Goal: Communication & Community: Answer question/provide support

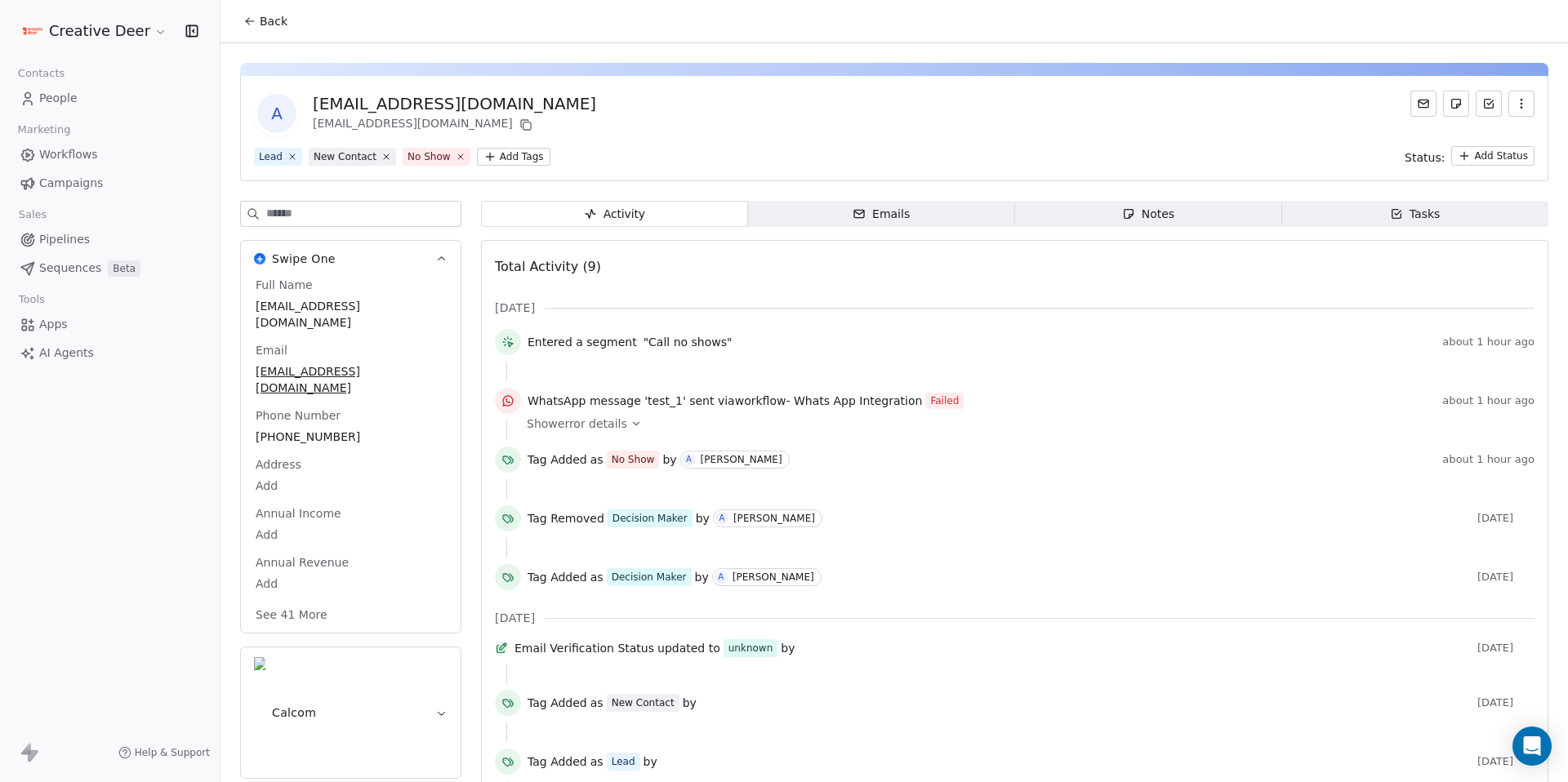
click at [80, 155] on span "Workflows" at bounding box center [68, 154] width 59 height 17
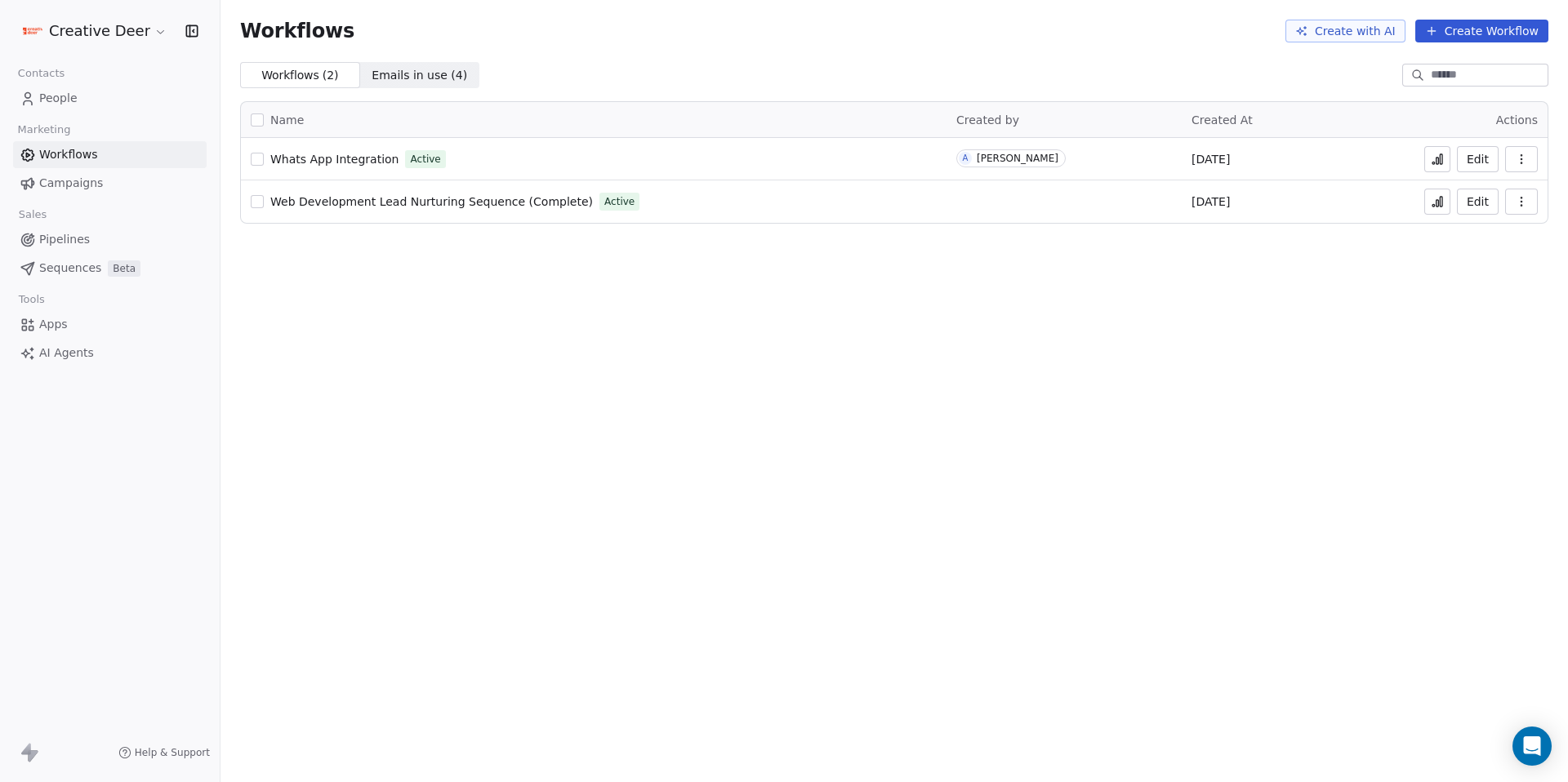
click at [1486, 157] on button "Edit" at bounding box center [1478, 159] width 41 height 26
click at [51, 94] on span "People" at bounding box center [58, 98] width 38 height 17
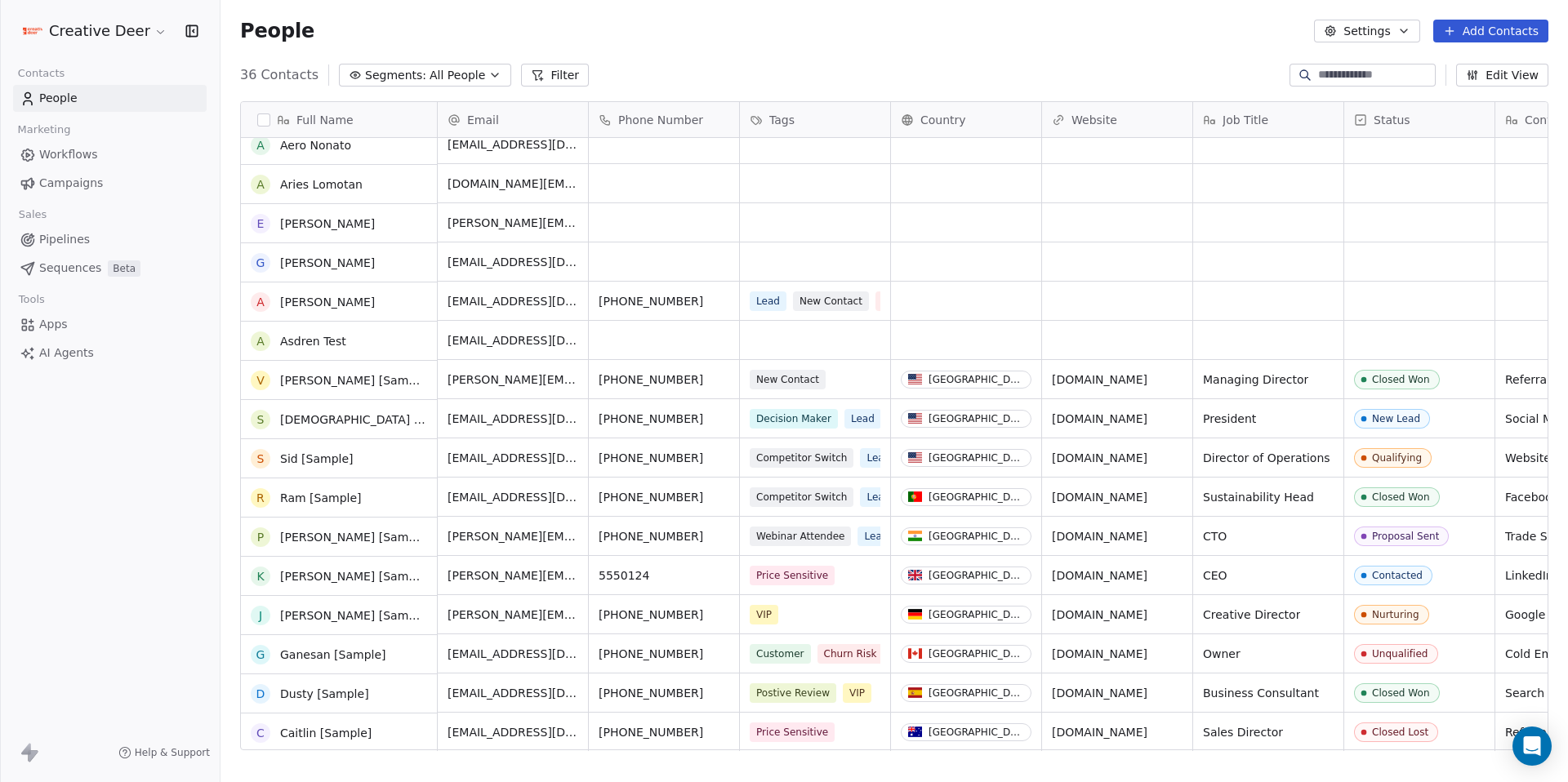
scroll to position [798, 0]
click at [1467, 31] on button "Add Contacts" at bounding box center [1490, 31] width 115 height 23
click at [1477, 58] on span "Create new contact" at bounding box center [1495, 66] width 112 height 17
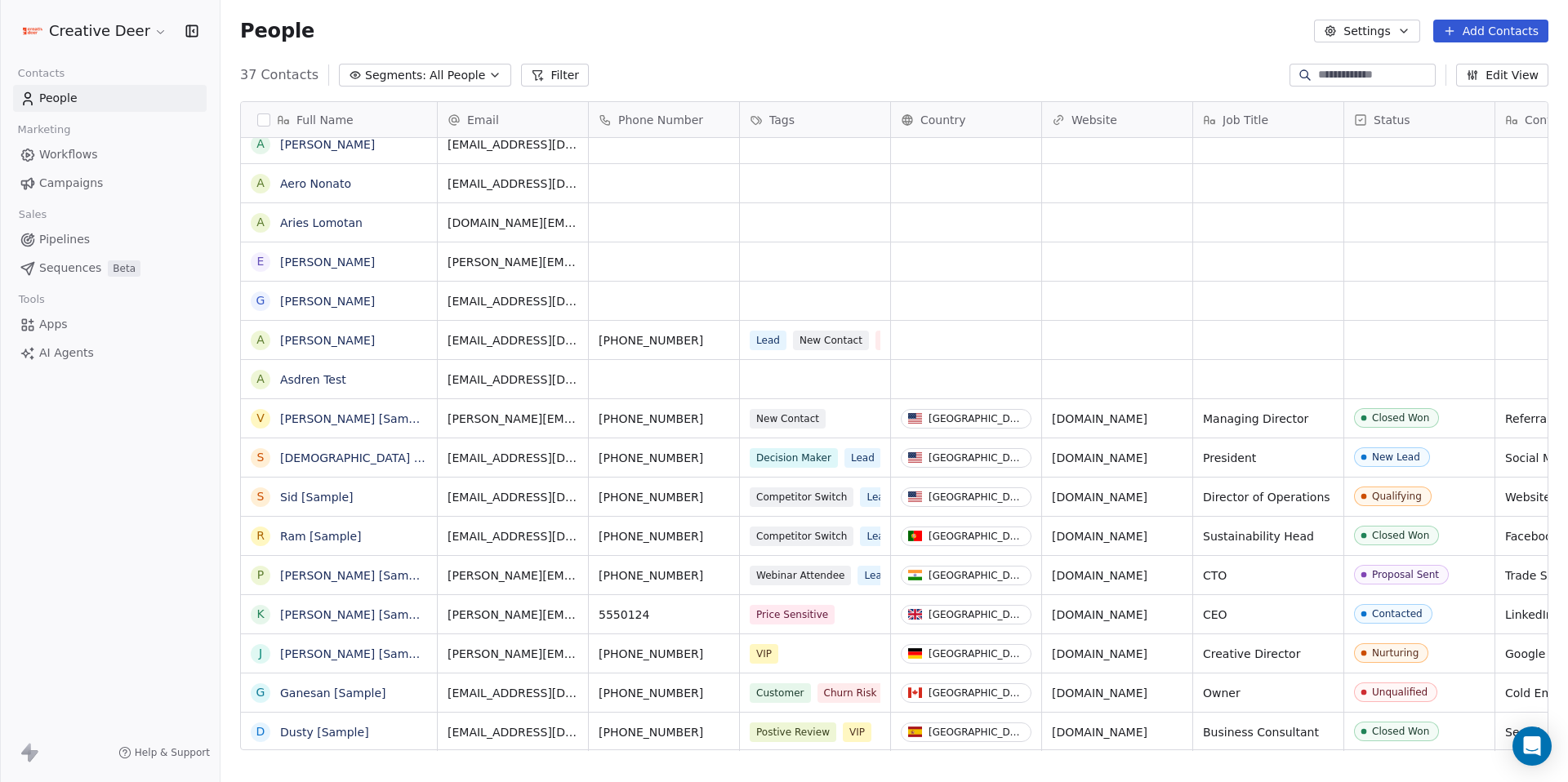
click at [373, 145] on html "Creative Deer Contacts People Marketing Workflows Campaigns Sales Pipelines Seq…" at bounding box center [784, 391] width 1568 height 782
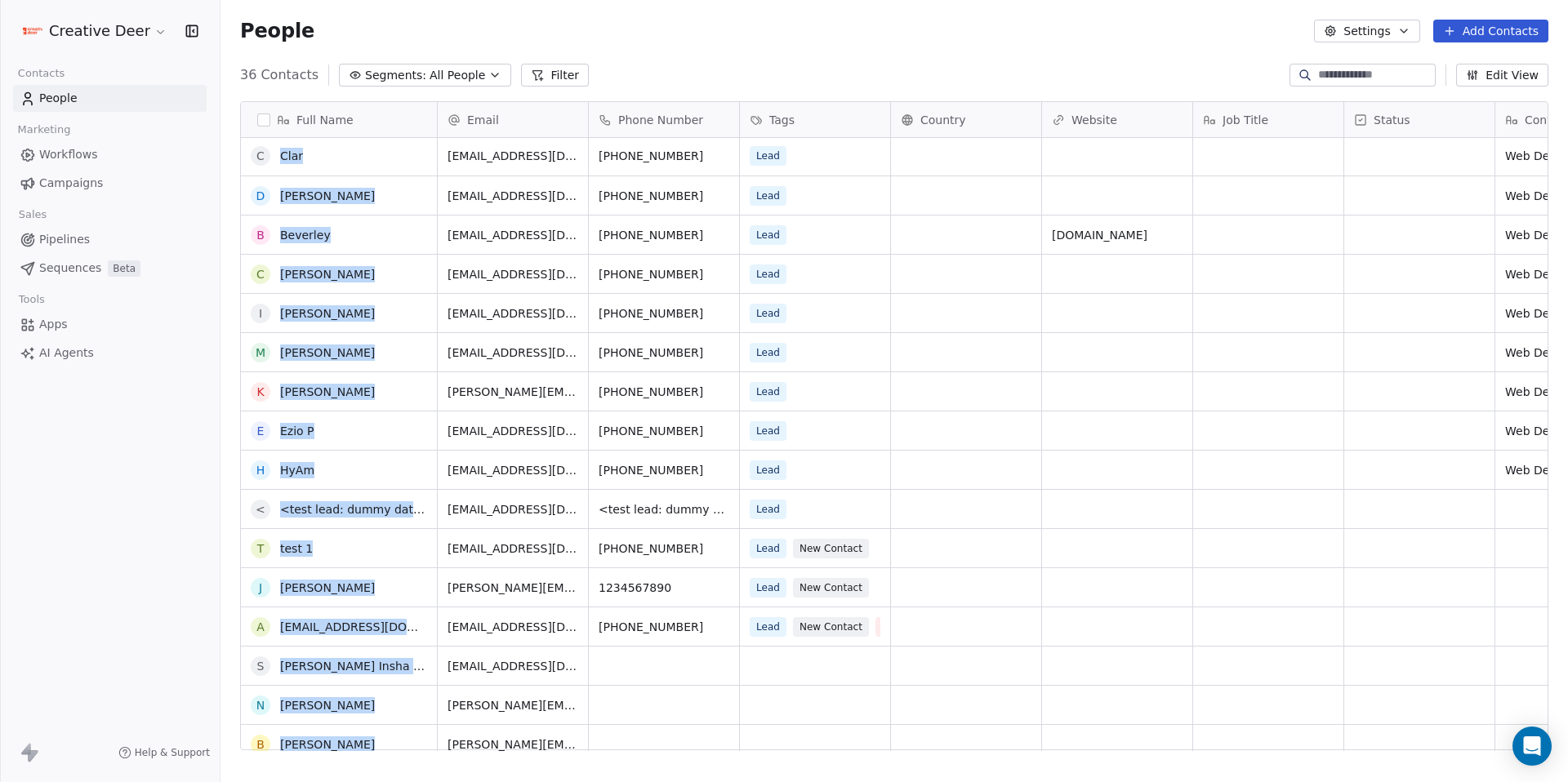
scroll to position [0, 0]
click at [1497, 28] on button "Add Contacts" at bounding box center [1490, 31] width 115 height 23
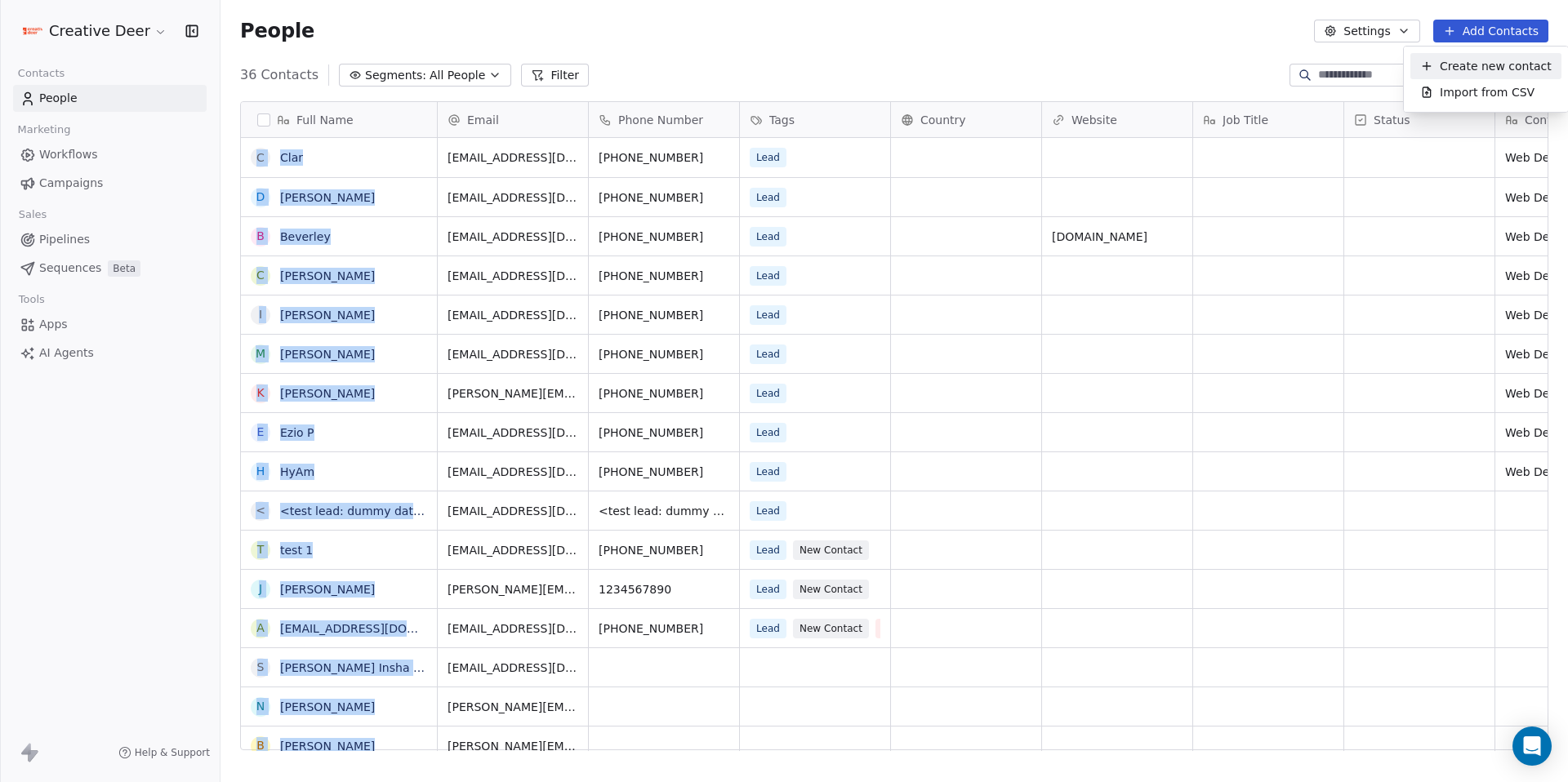
click at [1443, 72] on span "Create new contact" at bounding box center [1495, 66] width 112 height 17
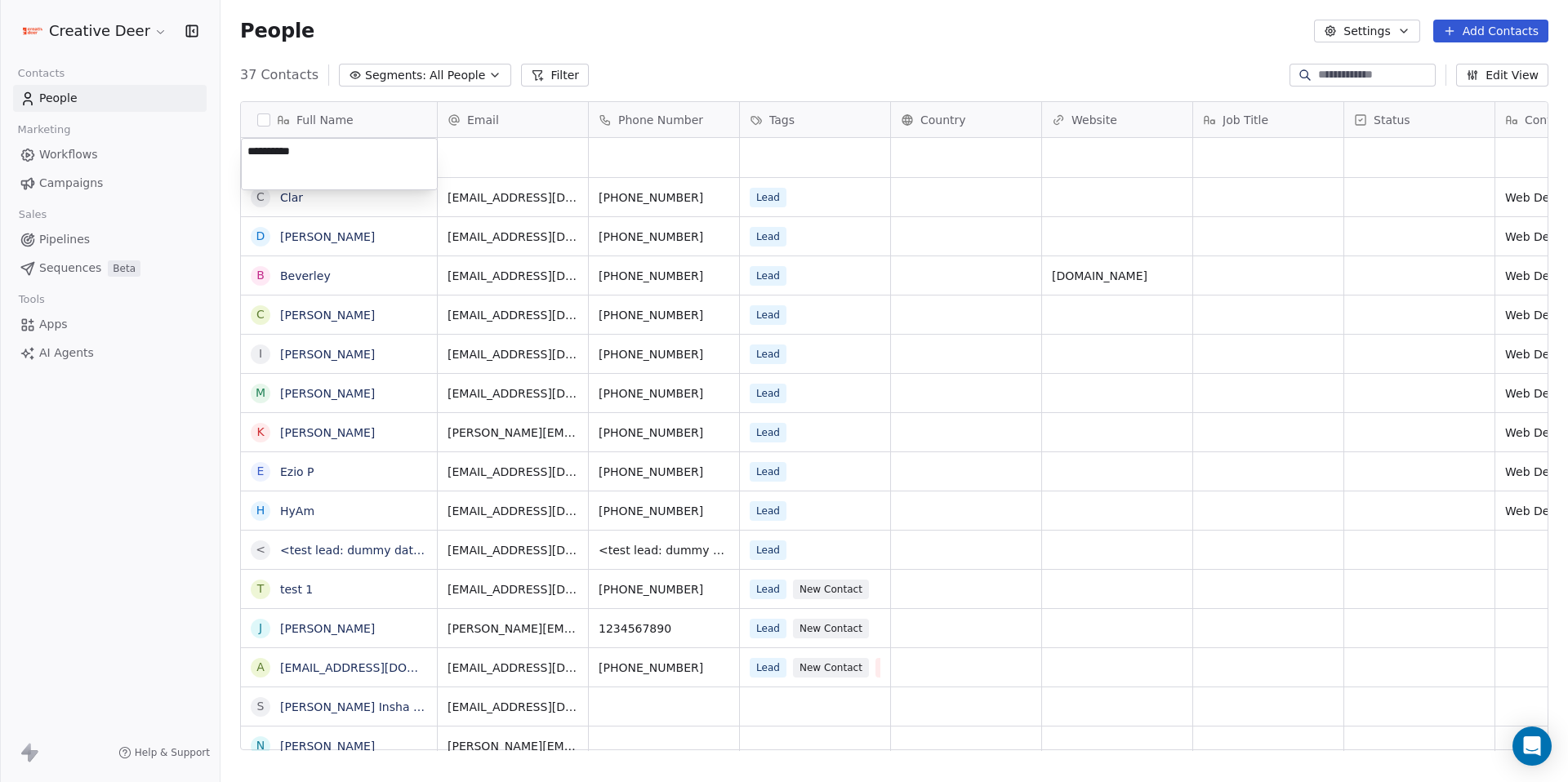
type textarea "**********"
click at [478, 168] on html "Creative Deer Contacts People Marketing Workflows Campaigns Sales Pipelines Seq…" at bounding box center [784, 391] width 1568 height 782
click at [650, 168] on div "grid" at bounding box center [664, 157] width 150 height 39
click at [649, 168] on div "grid" at bounding box center [664, 157] width 150 height 39
type input "**********"
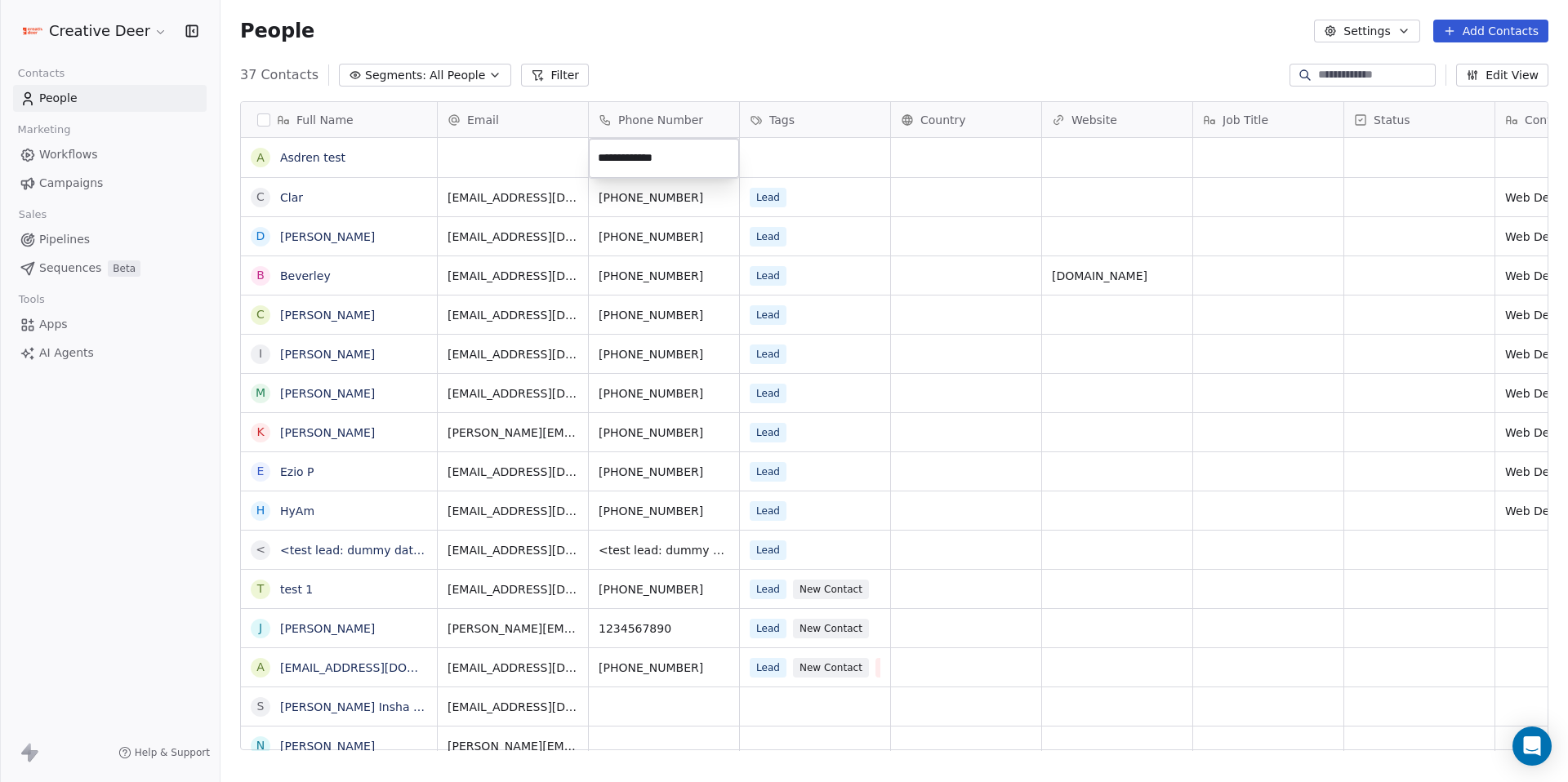
click at [818, 158] on html "Creative Deer Contacts People Marketing Workflows Campaigns Sales Pipelines Seq…" at bounding box center [784, 391] width 1568 height 782
click at [796, 160] on div "Lead" at bounding box center [801, 158] width 100 height 20
click at [791, 158] on div "Lead" at bounding box center [801, 158] width 100 height 20
click at [806, 156] on div "Lead" at bounding box center [801, 158] width 100 height 20
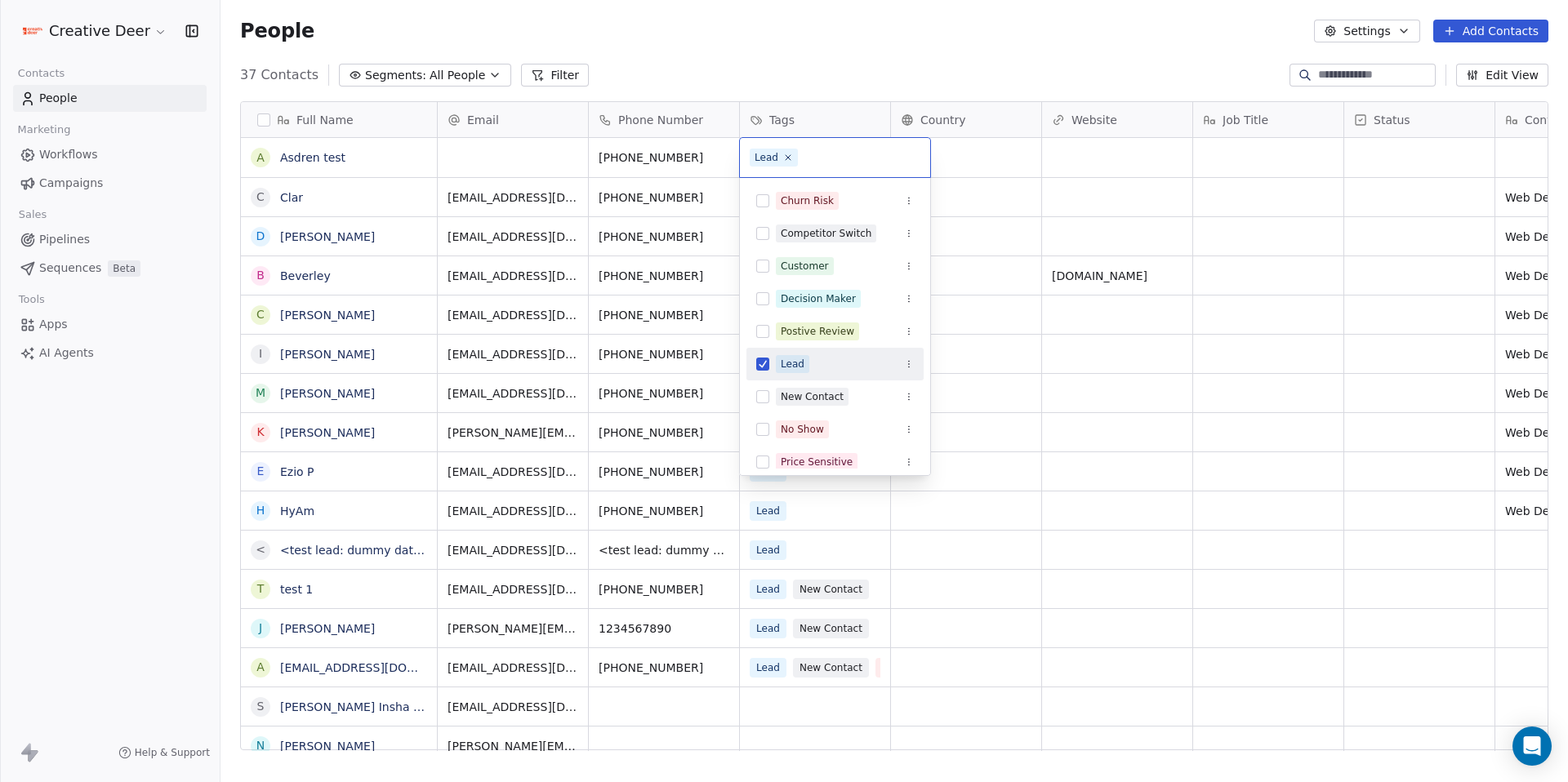
click at [806, 156] on input "text" at bounding box center [861, 158] width 119 height 18
click at [810, 429] on div "No Show" at bounding box center [802, 429] width 43 height 15
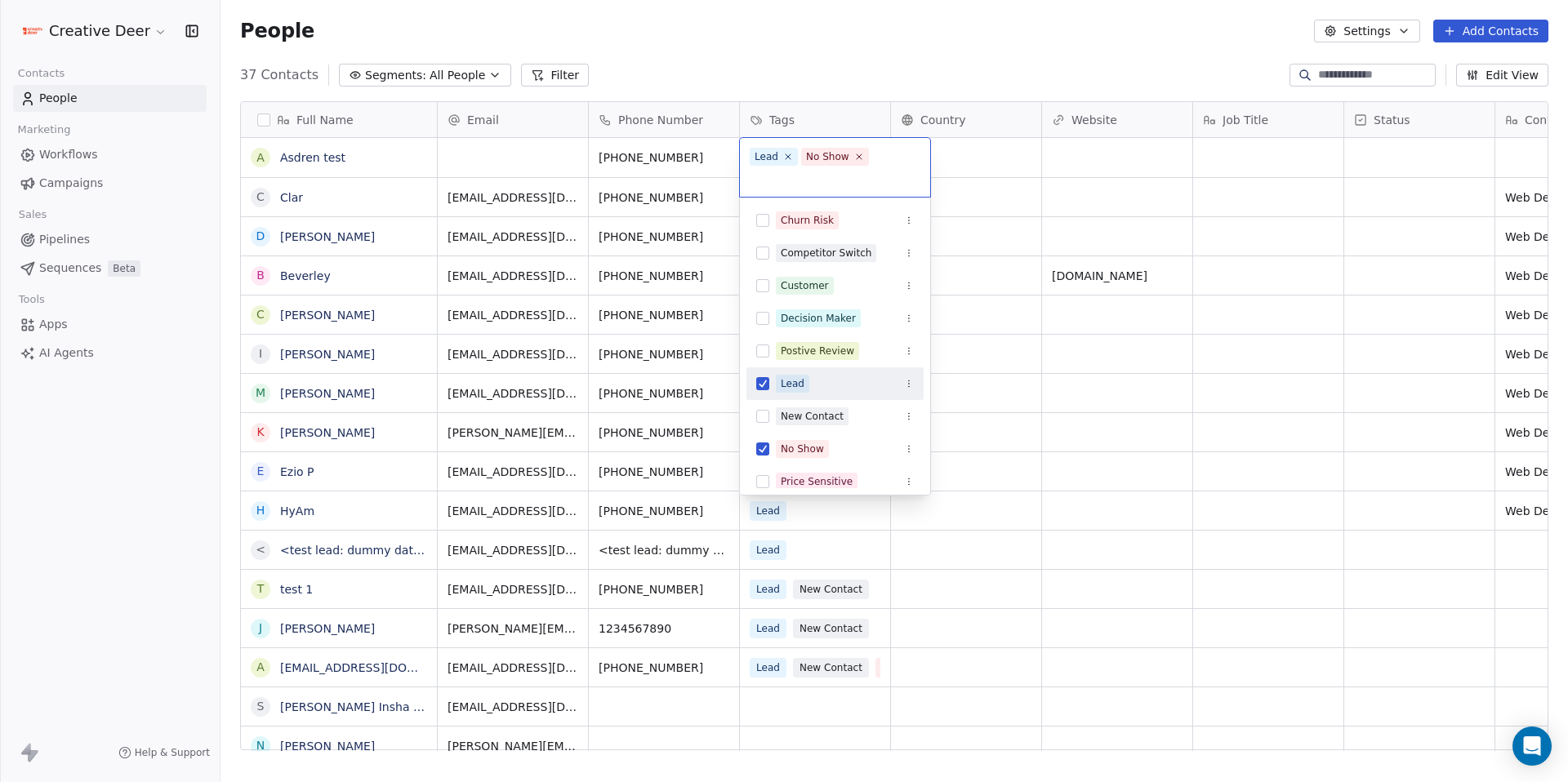
click at [942, 66] on html "Creative Deer Contacts People Marketing Workflows Campaigns Sales Pipelines Seq…" at bounding box center [784, 391] width 1568 height 782
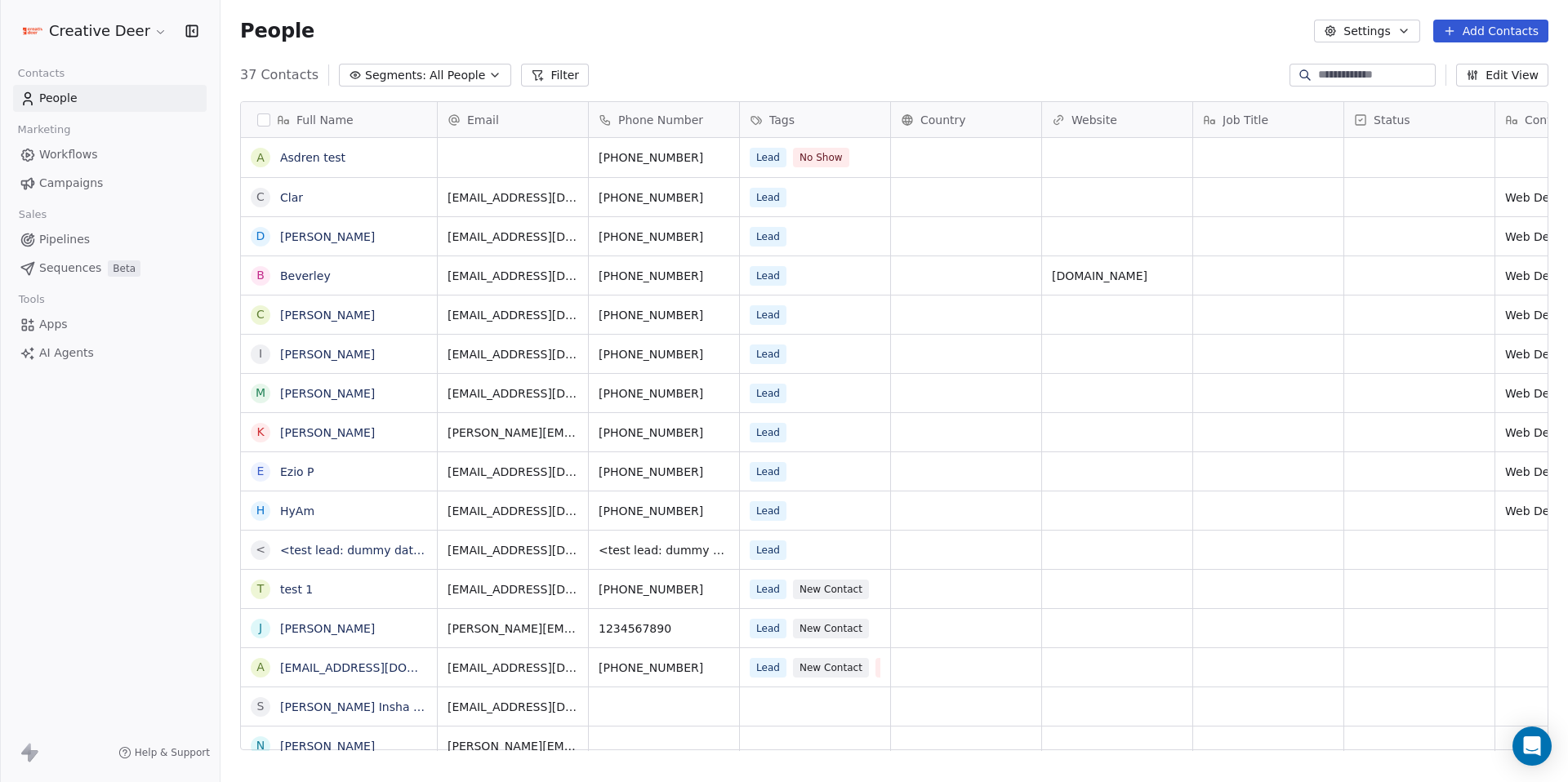
click at [59, 156] on span "Workflows" at bounding box center [68, 154] width 59 height 17
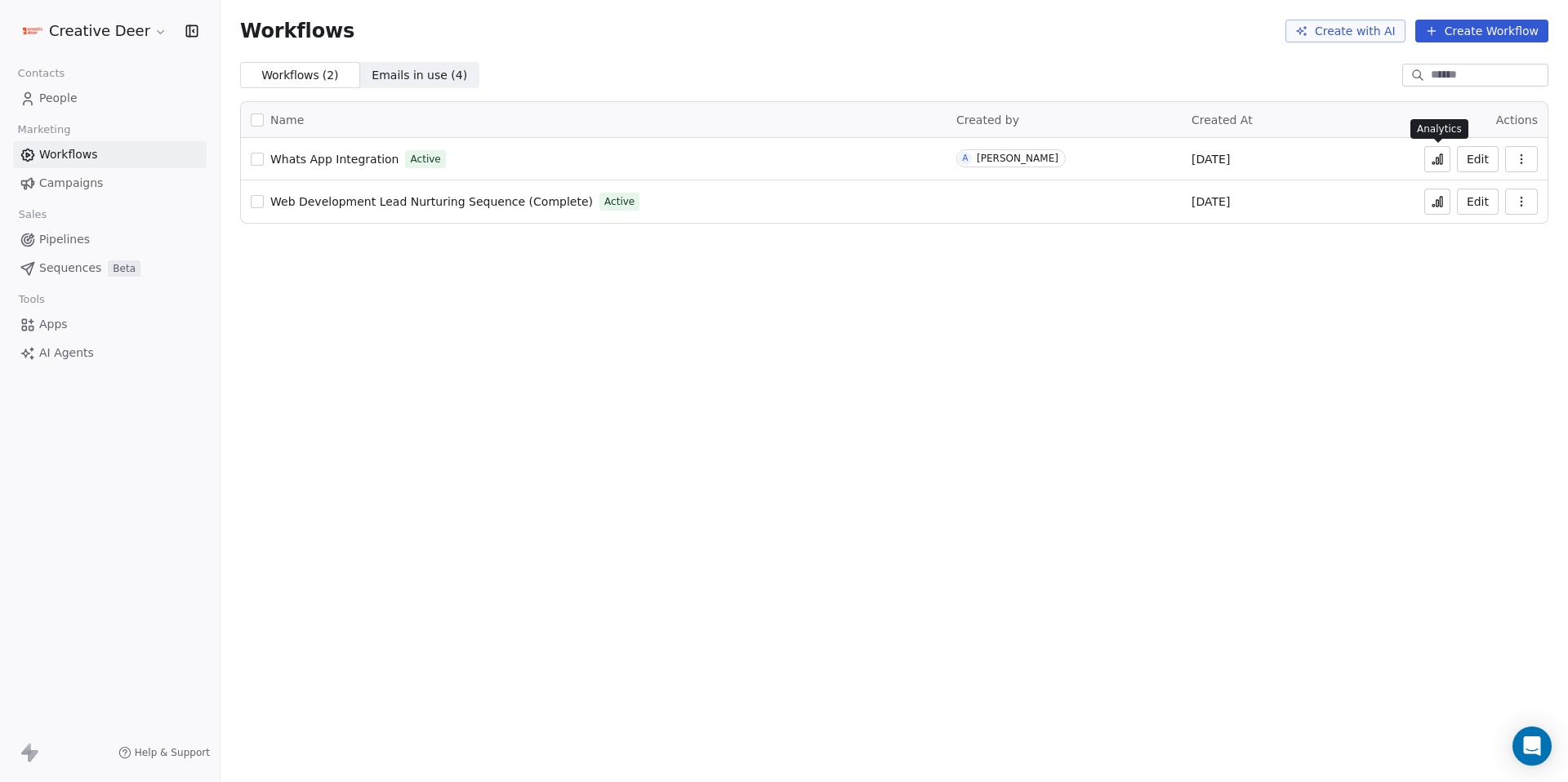
click at [1444, 163] on icon at bounding box center [1437, 159] width 13 height 13
click at [1526, 754] on icon "Open Intercom Messenger" at bounding box center [1532, 746] width 21 height 21
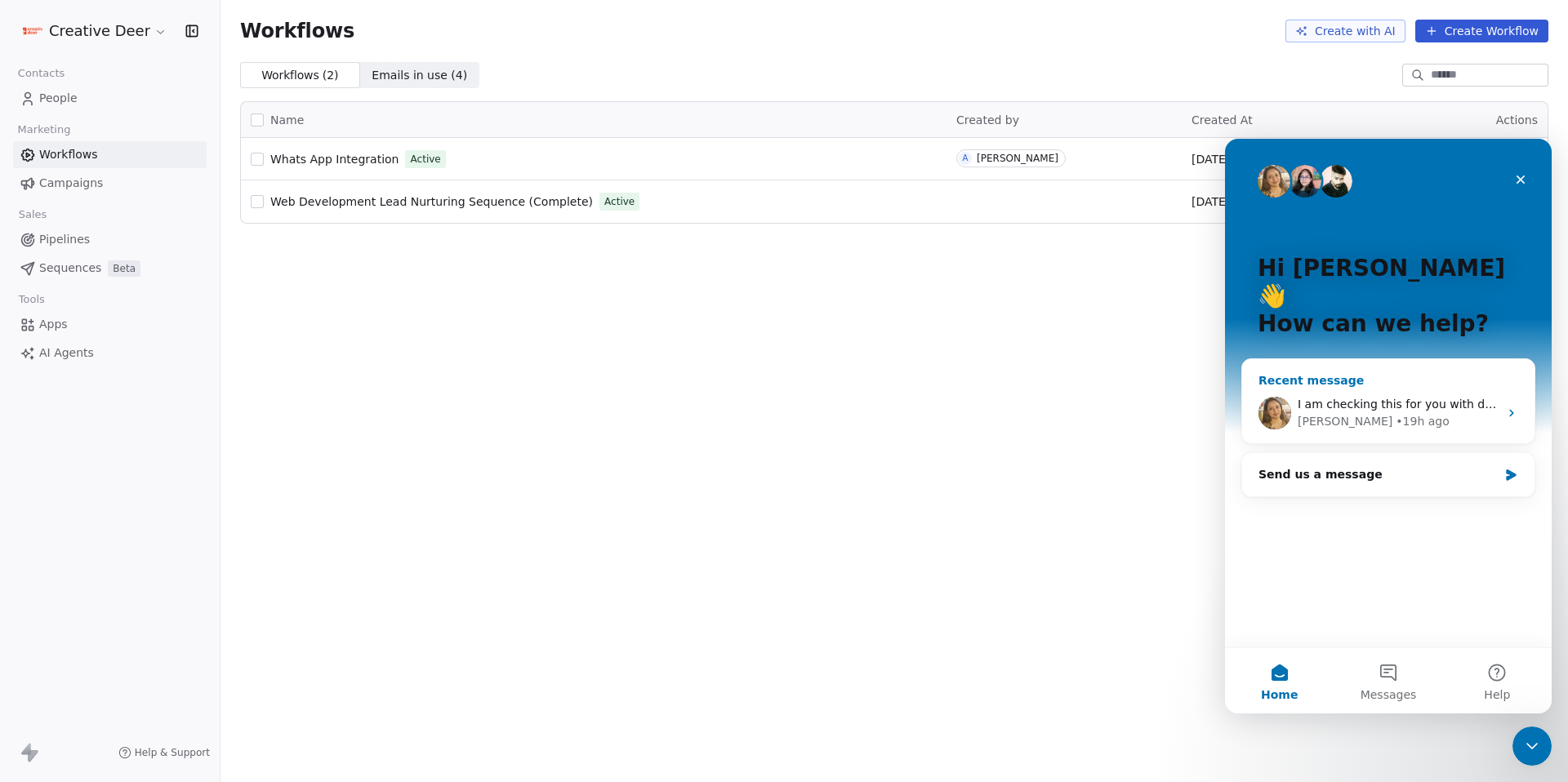
click at [1371, 404] on div "I am checking this for you with dev team and get back shortly. Thank you for yo…" at bounding box center [1389, 413] width 292 height 60
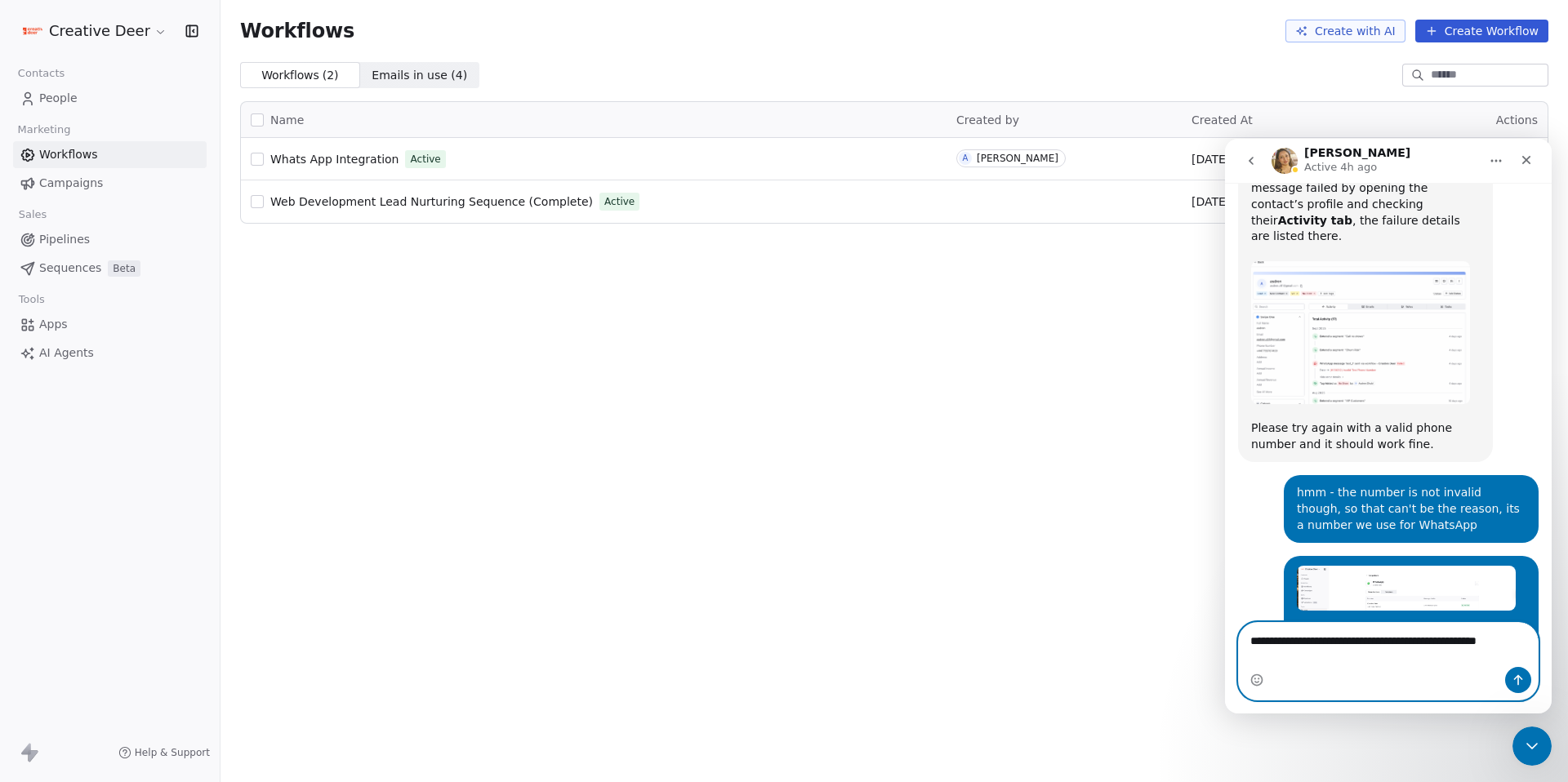
scroll to position [1979, 0]
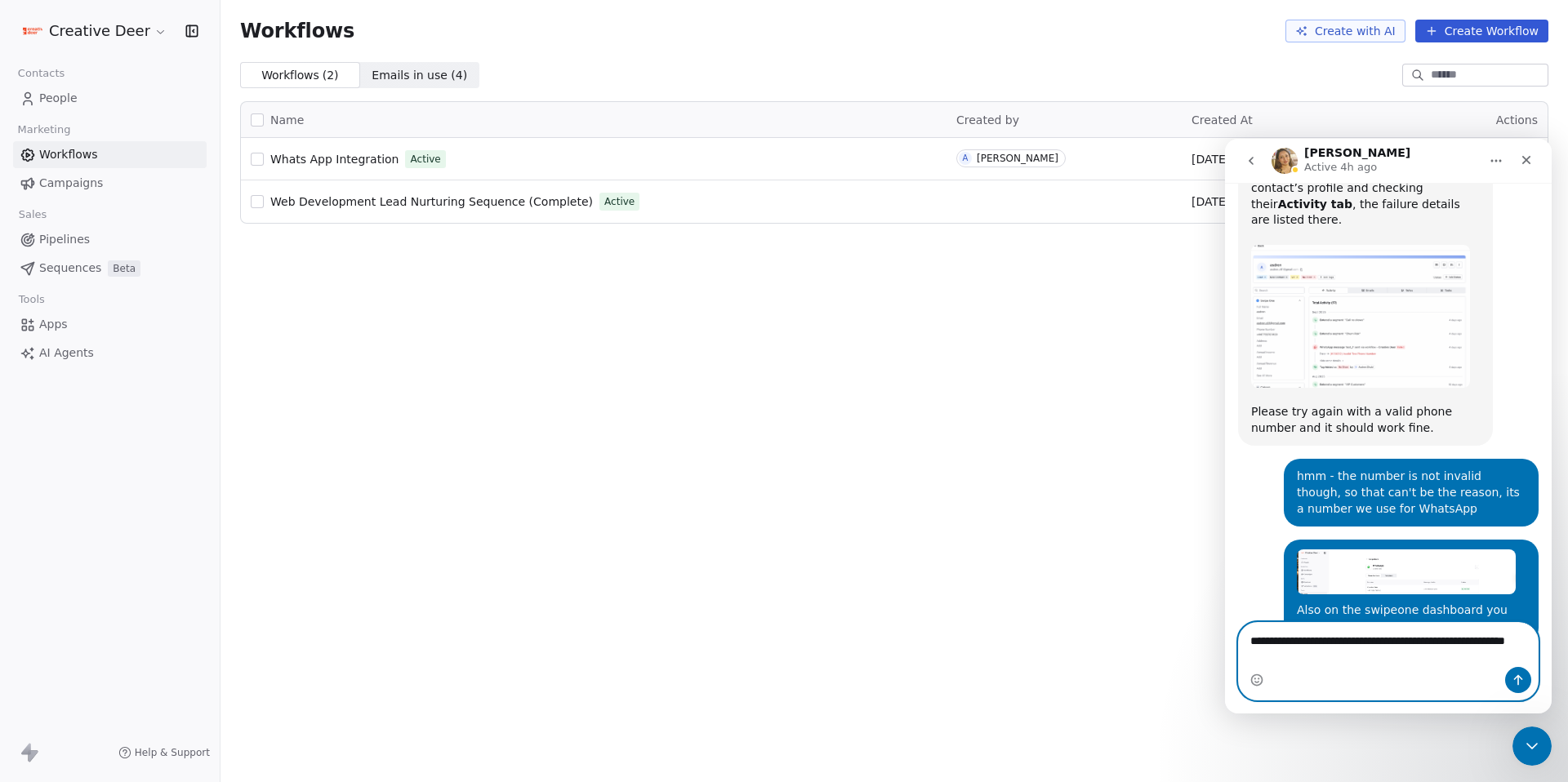
paste textarea "**********"
drag, startPoint x: 1414, startPoint y: 656, endPoint x: 1326, endPoint y: 652, distance: 88.1
click at [1326, 652] on textarea "**********" at bounding box center [1389, 644] width 299 height 44
paste textarea "**********"
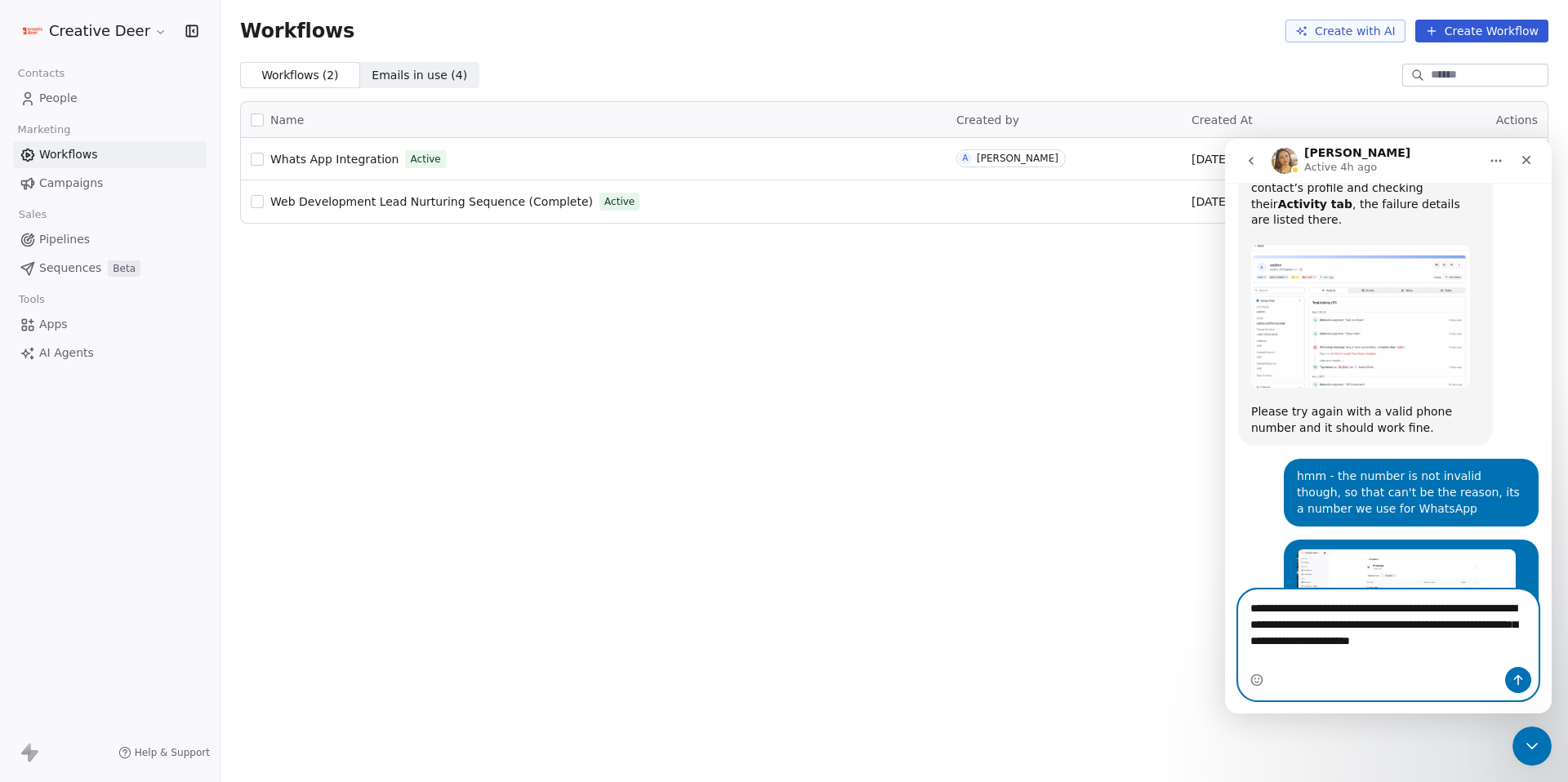
scroll to position [2012, 0]
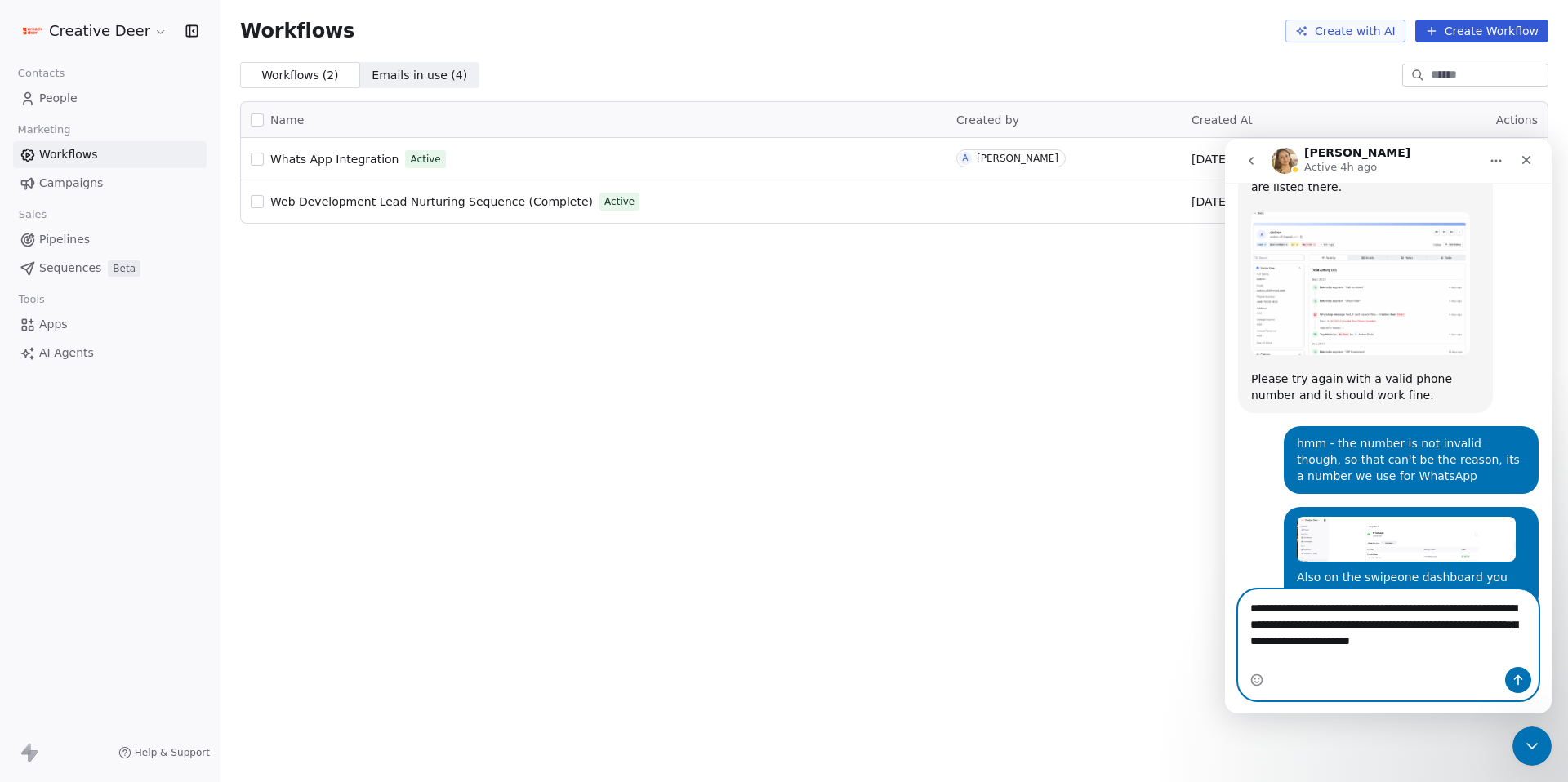
drag, startPoint x: 1528, startPoint y: 626, endPoint x: 1504, endPoint y: 627, distance: 24.0
click at [1504, 627] on textarea "**********" at bounding box center [1389, 628] width 299 height 77
type textarea "**********"
click at [1519, 675] on div "Intercom messenger" at bounding box center [1518, 680] width 26 height 26
click at [1519, 675] on icon "Send a message…" at bounding box center [1518, 680] width 13 height 13
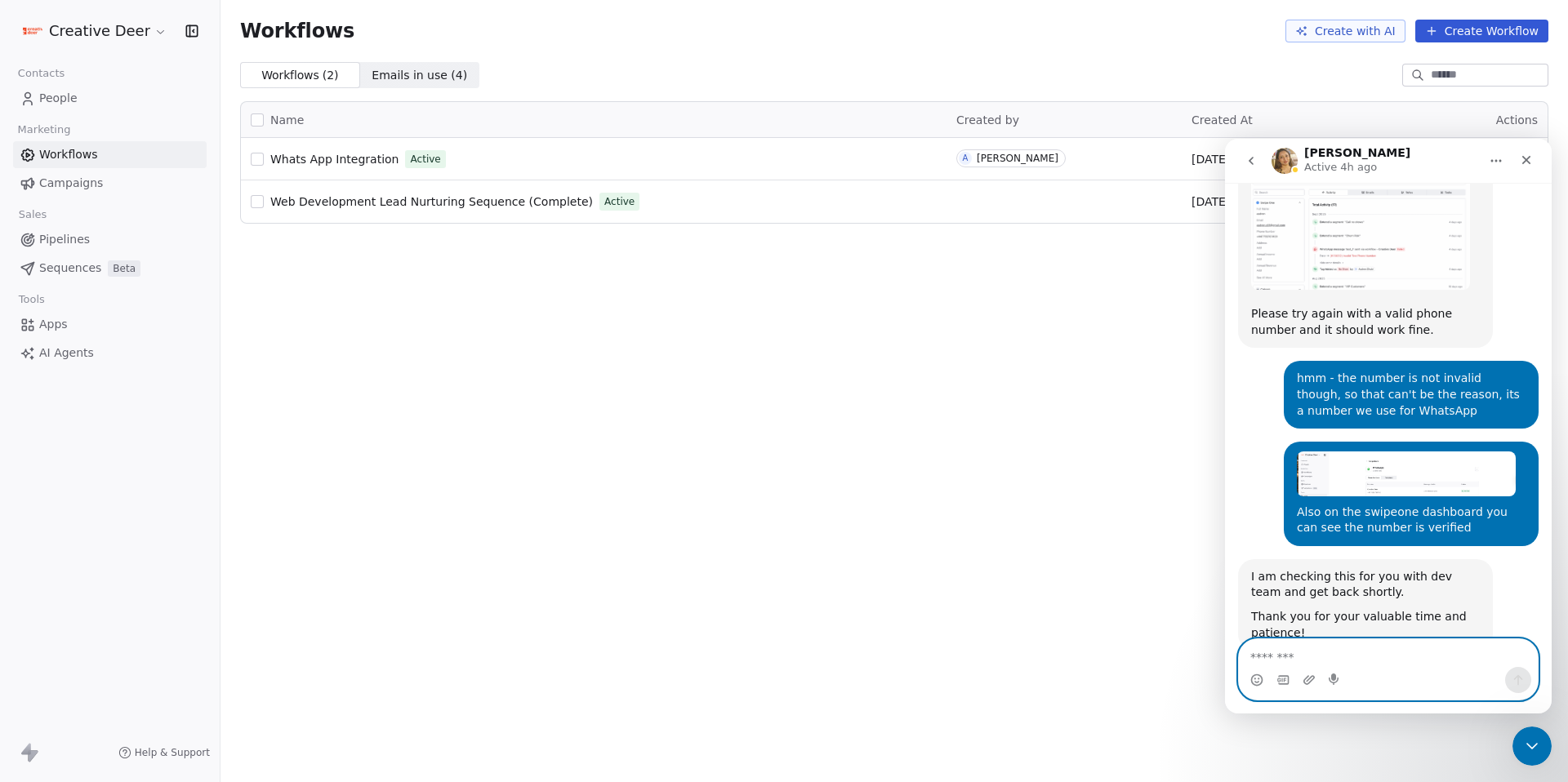
scroll to position [2083, 0]
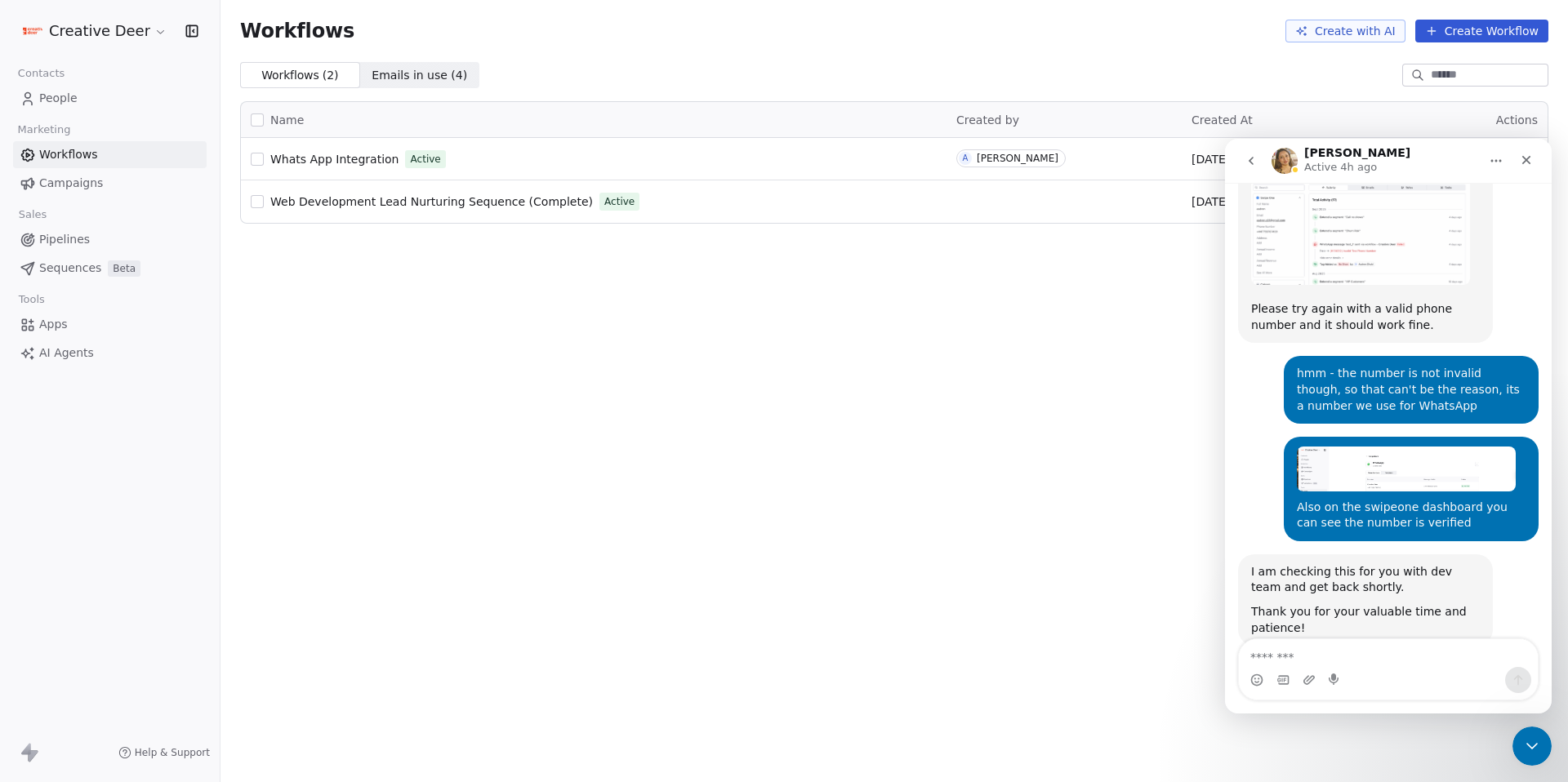
click at [43, 102] on span "People" at bounding box center [58, 98] width 38 height 17
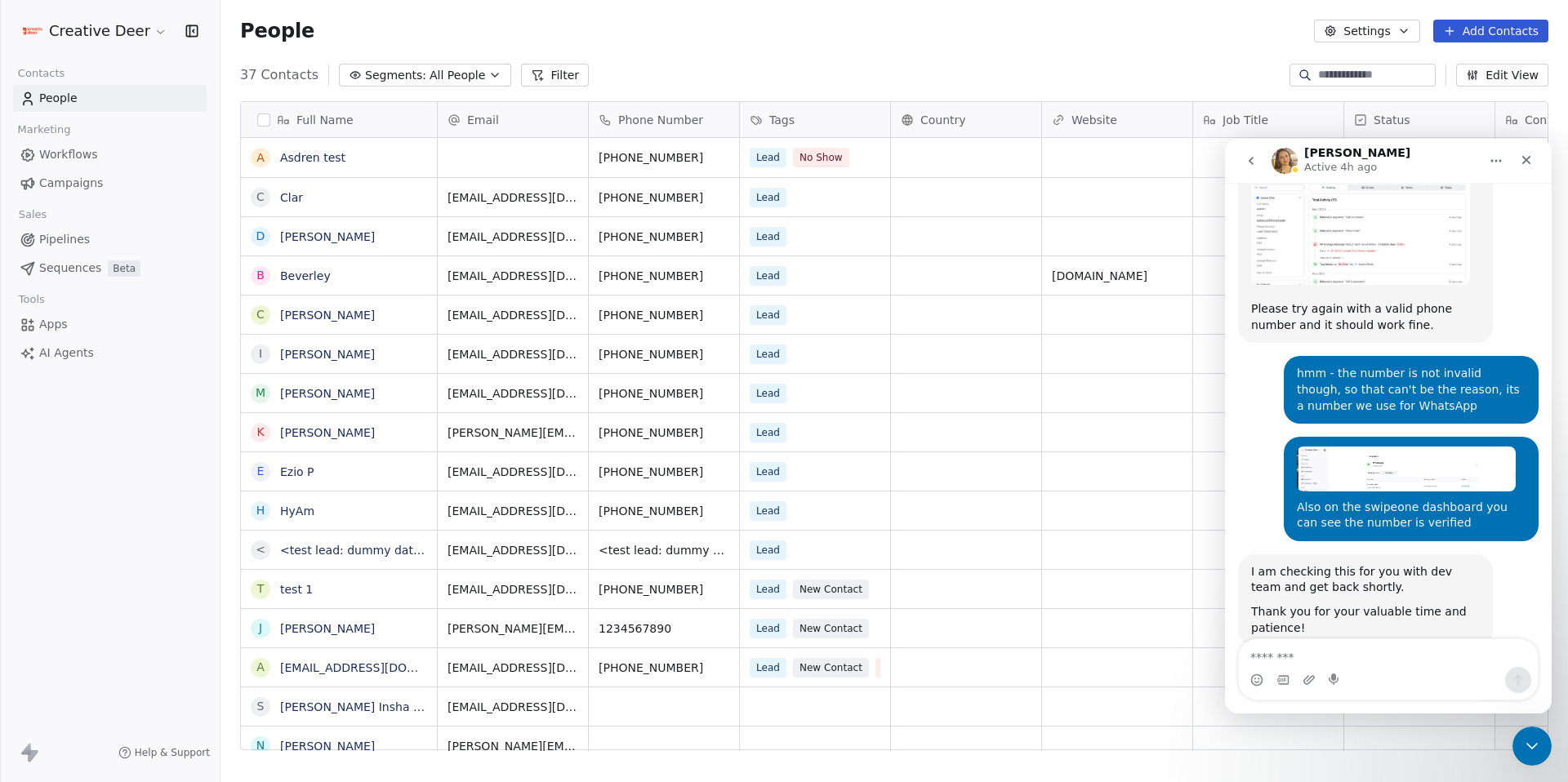
scroll to position [676, 1335]
click at [332, 154] on link "Asdren test" at bounding box center [312, 158] width 65 height 13
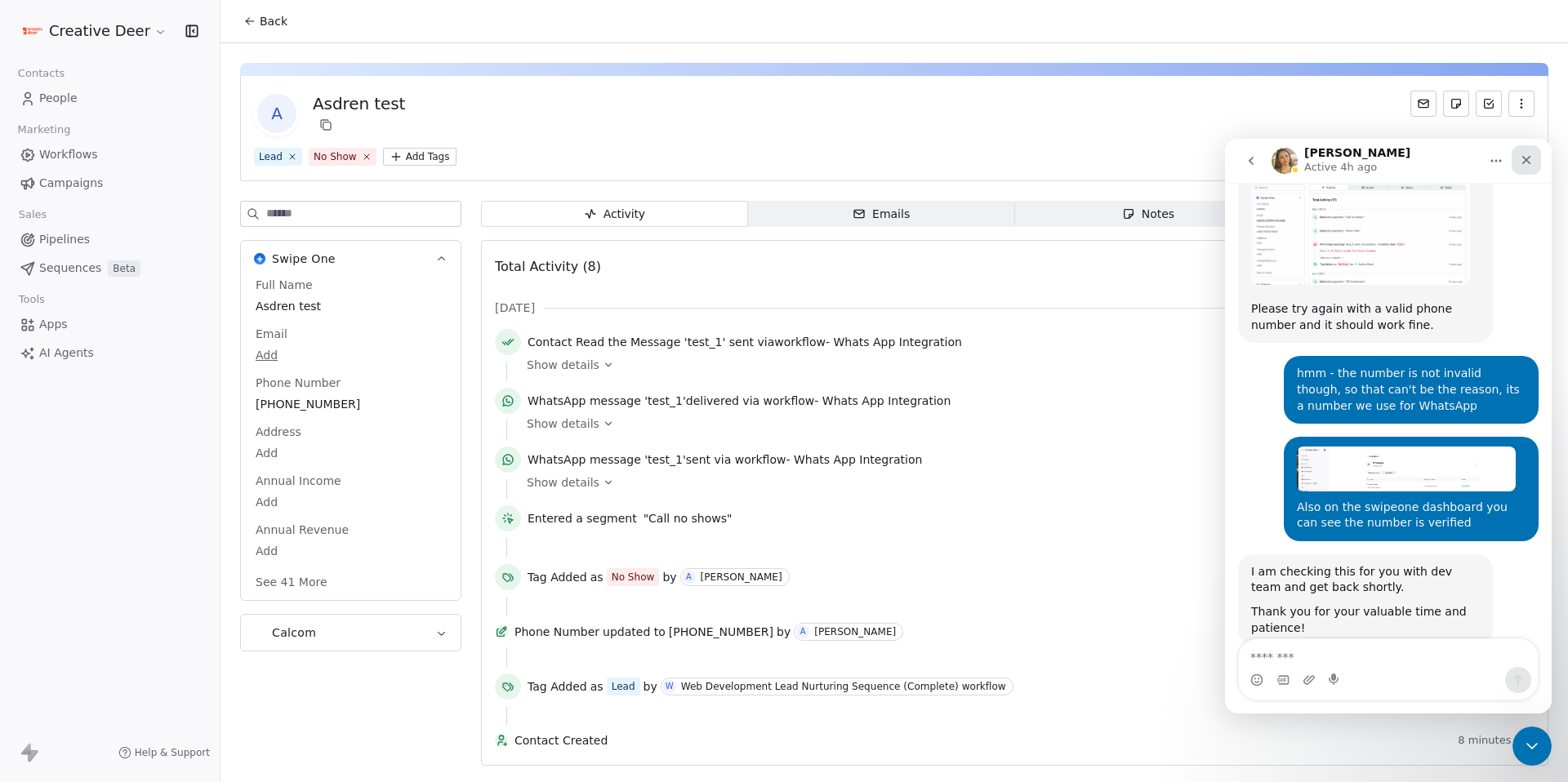
click at [1532, 158] on icon "Close" at bounding box center [1527, 160] width 13 height 13
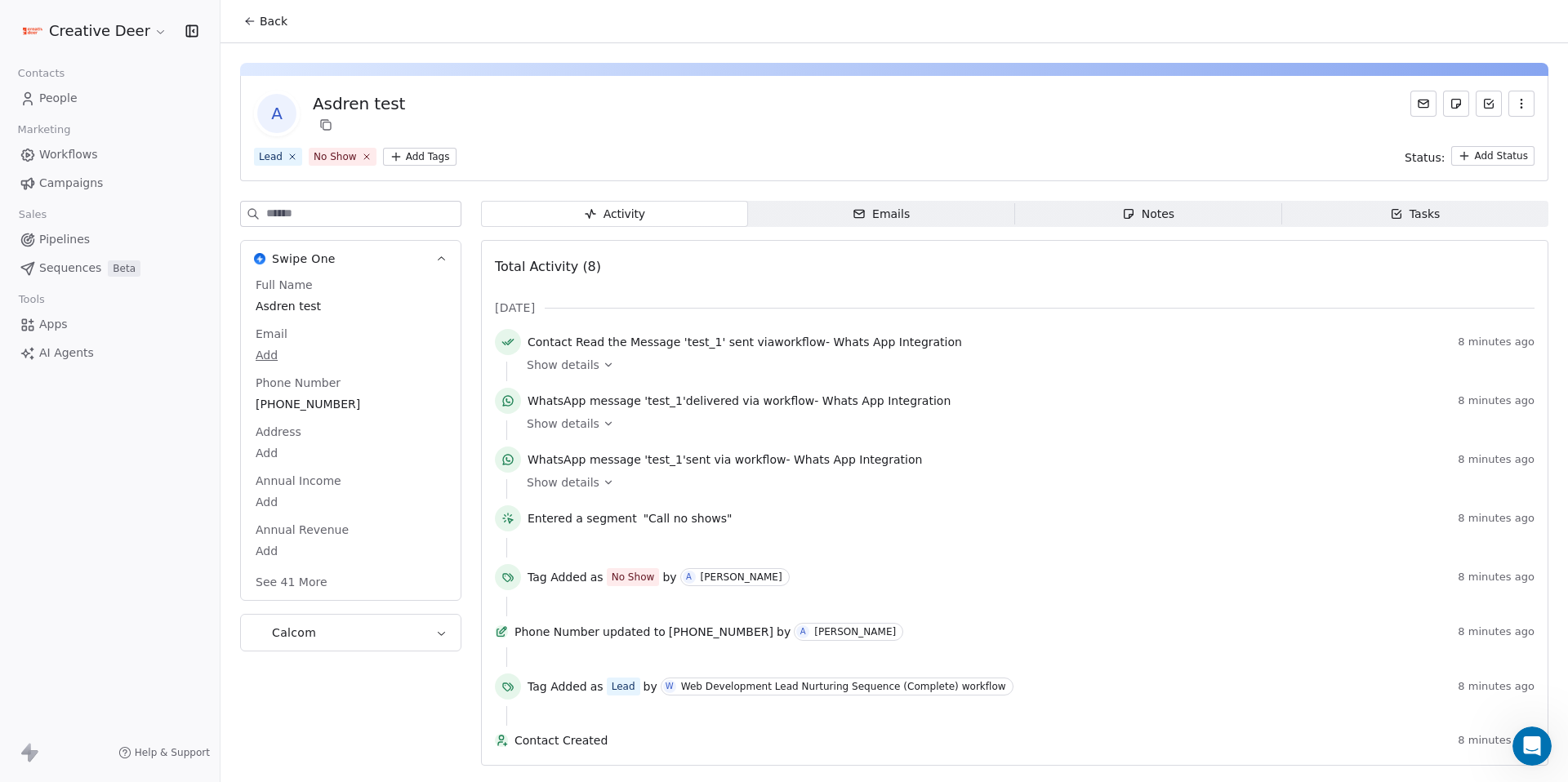
scroll to position [2083, 0]
click at [1528, 742] on icon "Open Intercom Messenger" at bounding box center [1530, 744] width 27 height 27
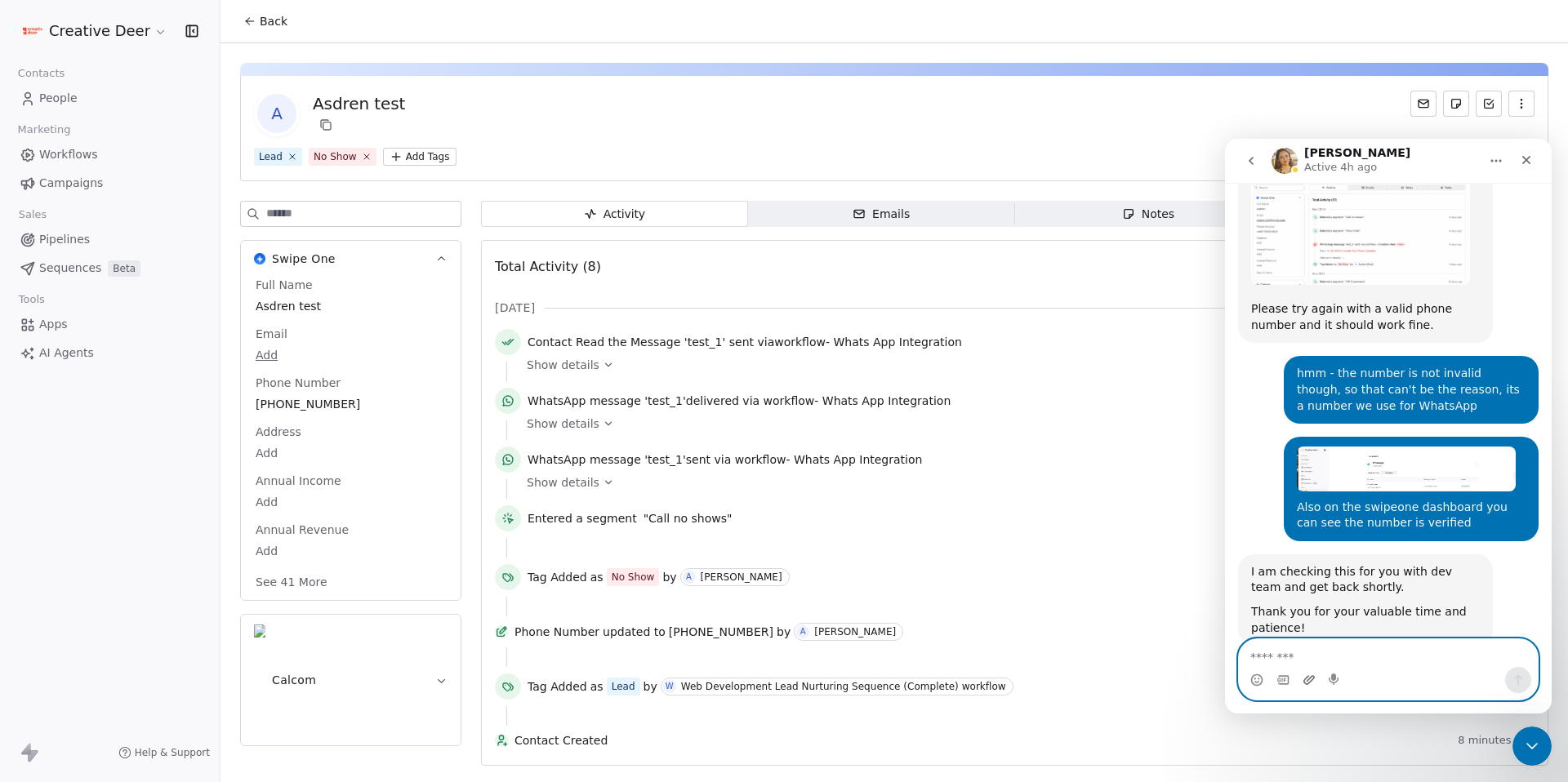
click at [1308, 681] on icon "Upload attachment" at bounding box center [1309, 680] width 13 height 13
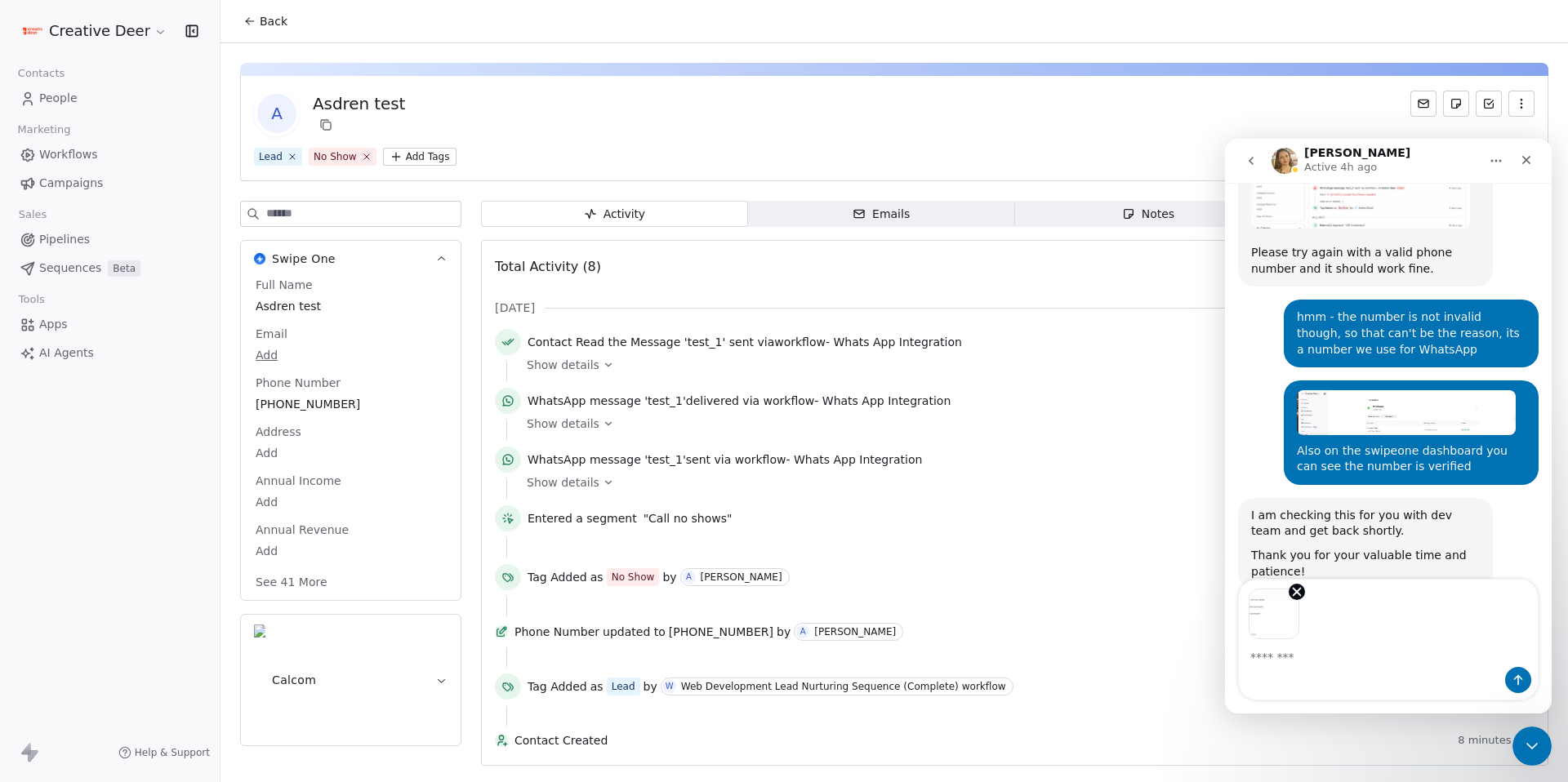
scroll to position [2142, 0]
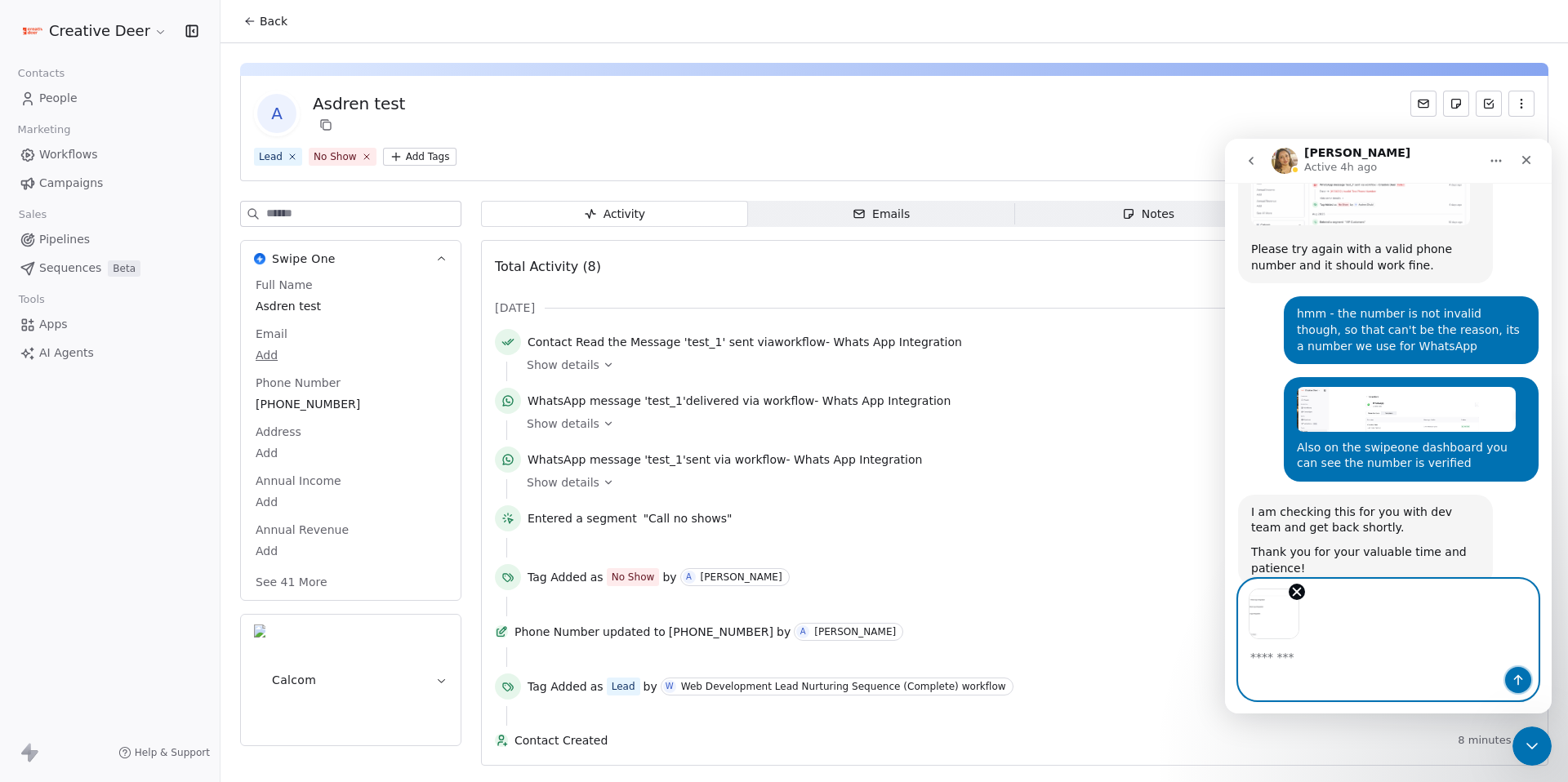
click at [1526, 682] on button "Send a message…" at bounding box center [1518, 680] width 26 height 26
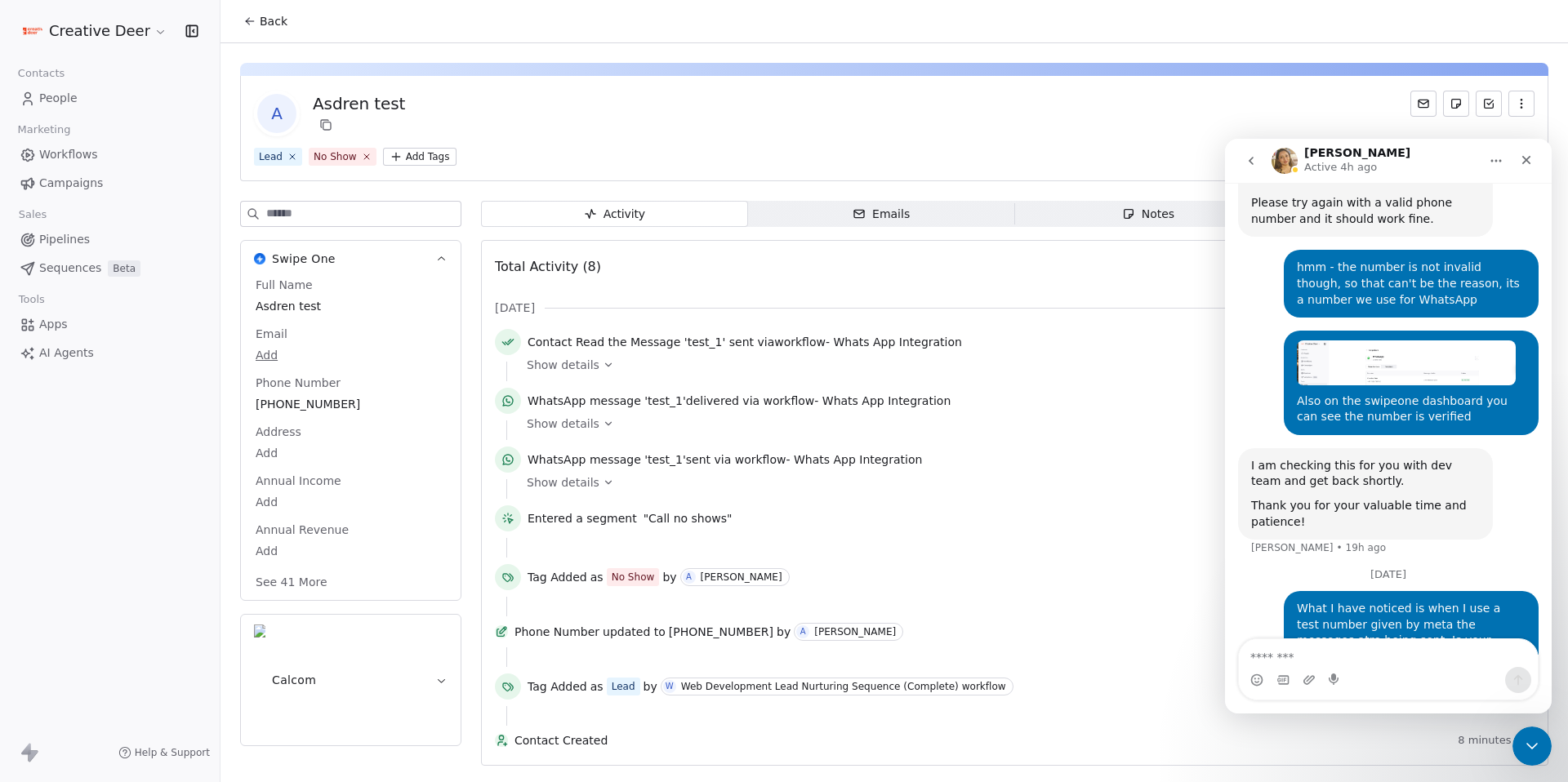
scroll to position [2190, 0]
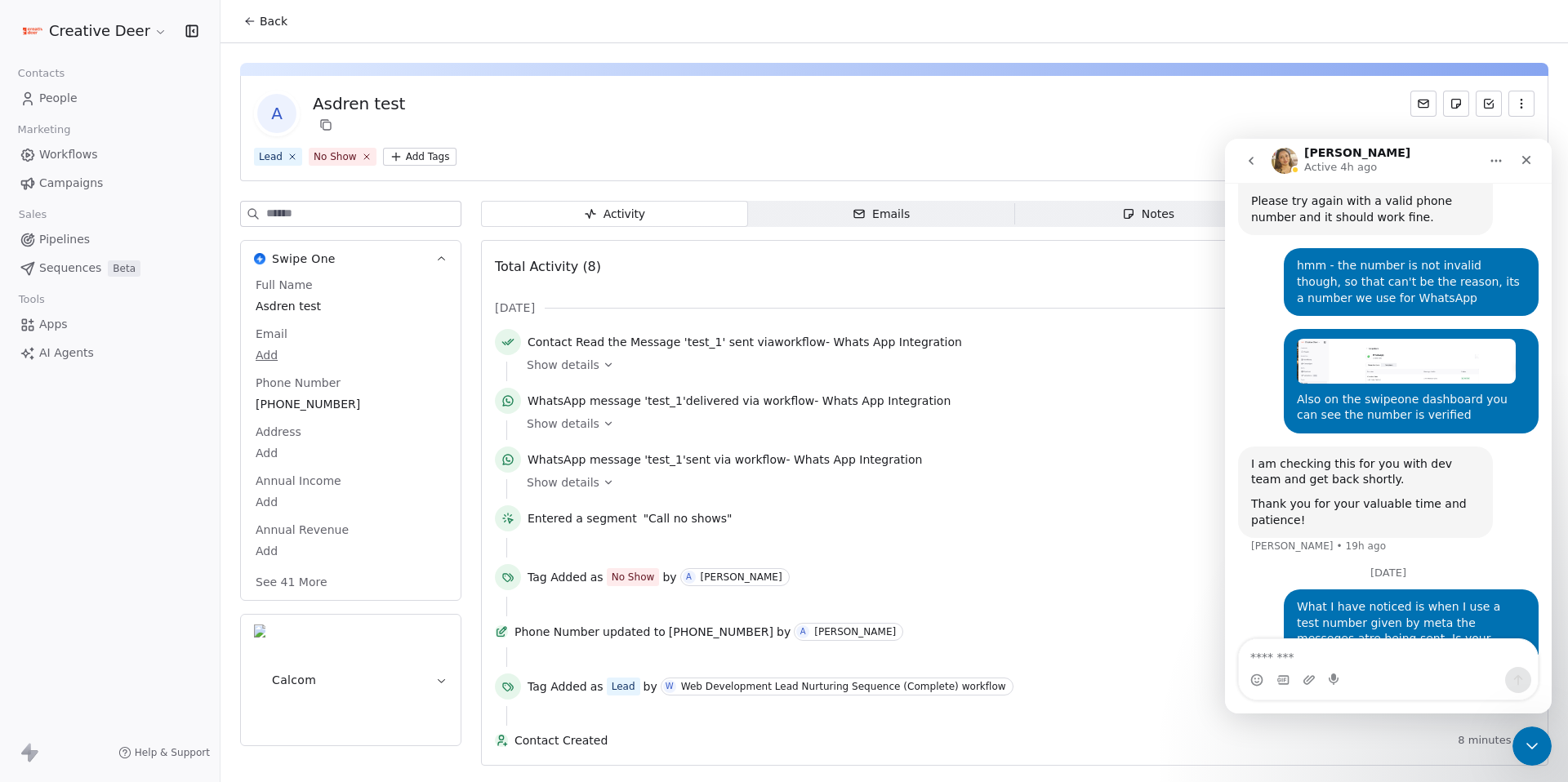
click at [596, 367] on div "Show details" at bounding box center [1025, 365] width 996 height 17
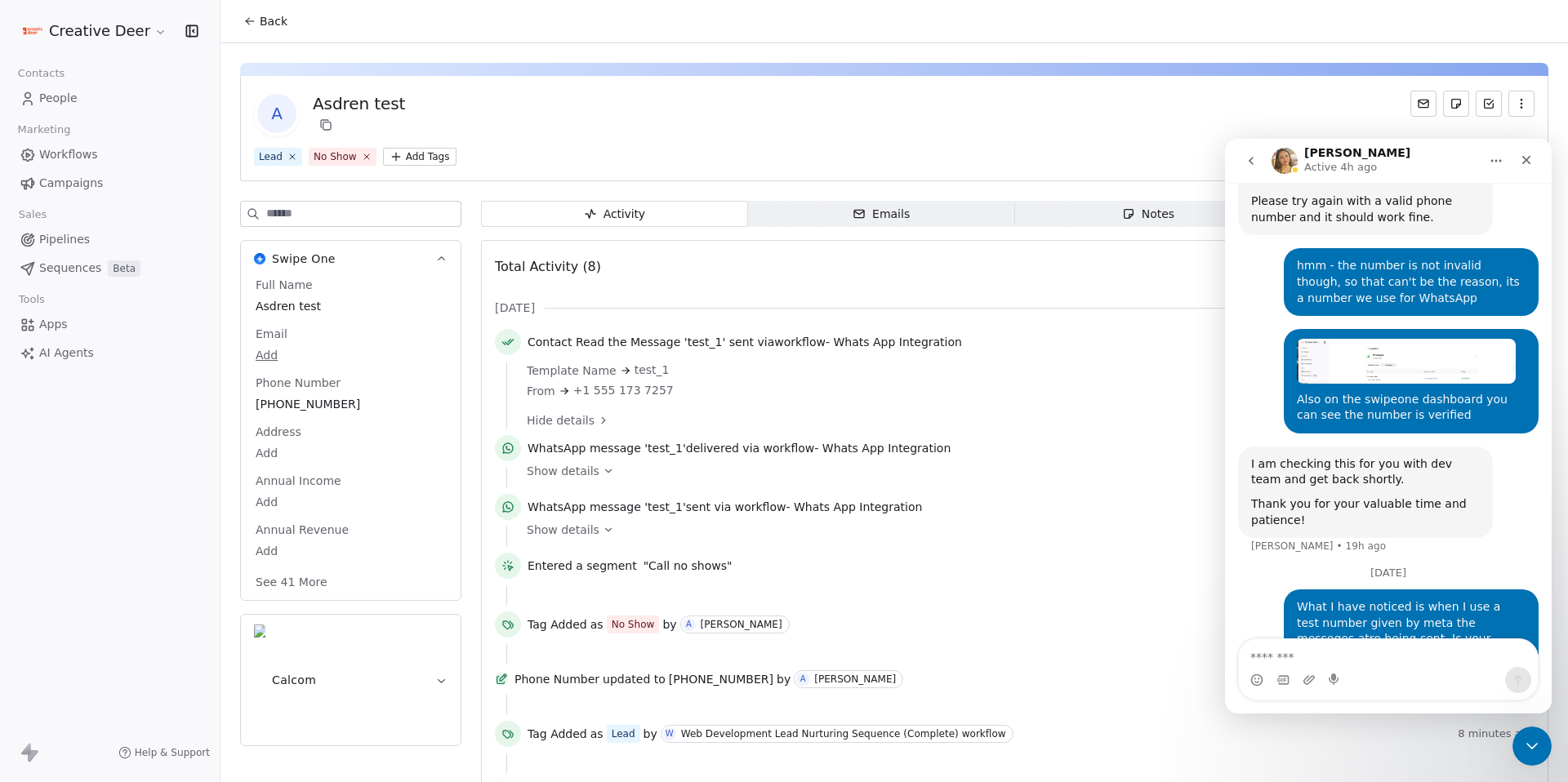
click at [604, 472] on icon at bounding box center [609, 472] width 12 height 12
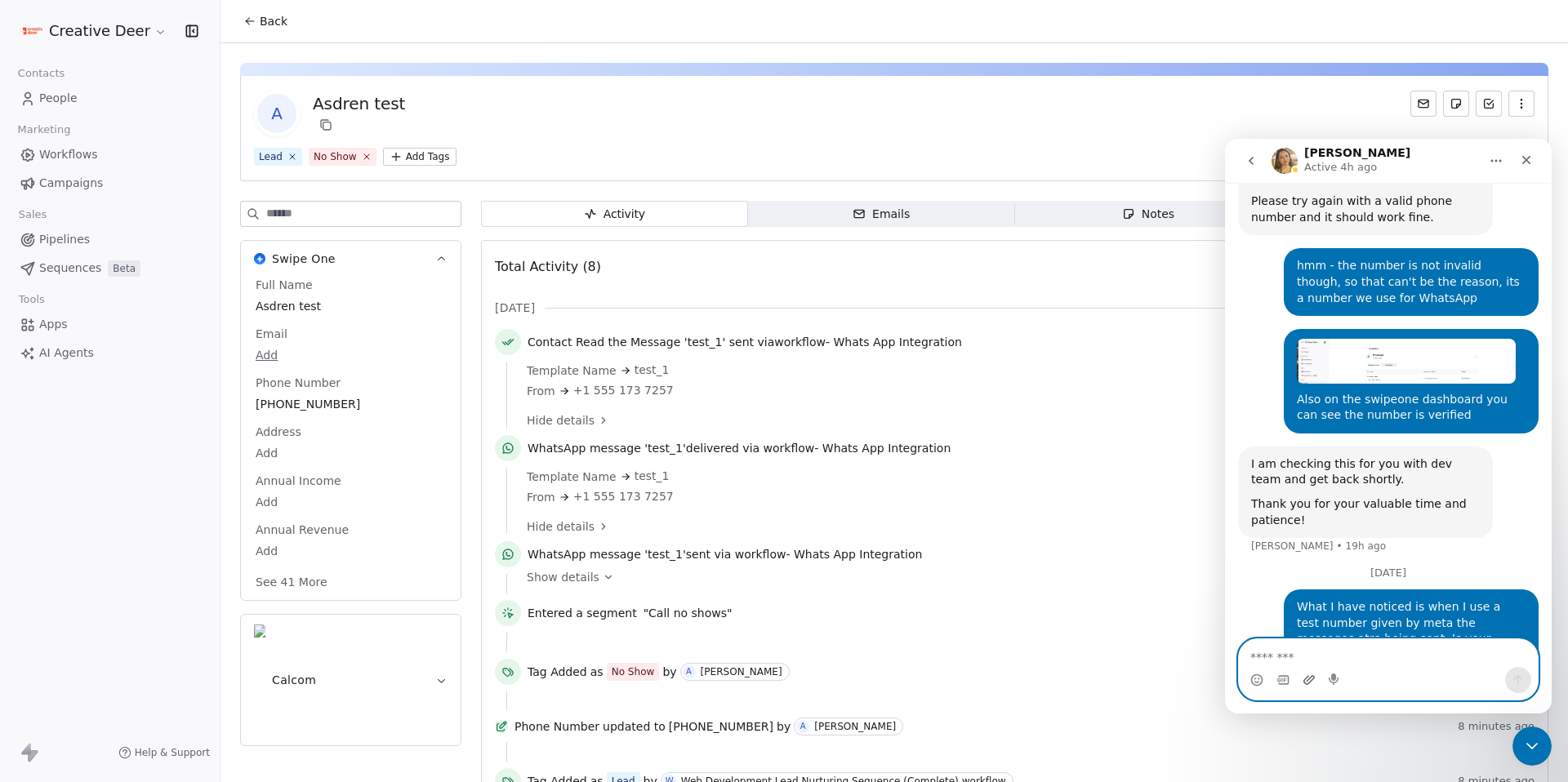
click at [1304, 681] on icon "Upload attachment" at bounding box center [1309, 680] width 12 height 9
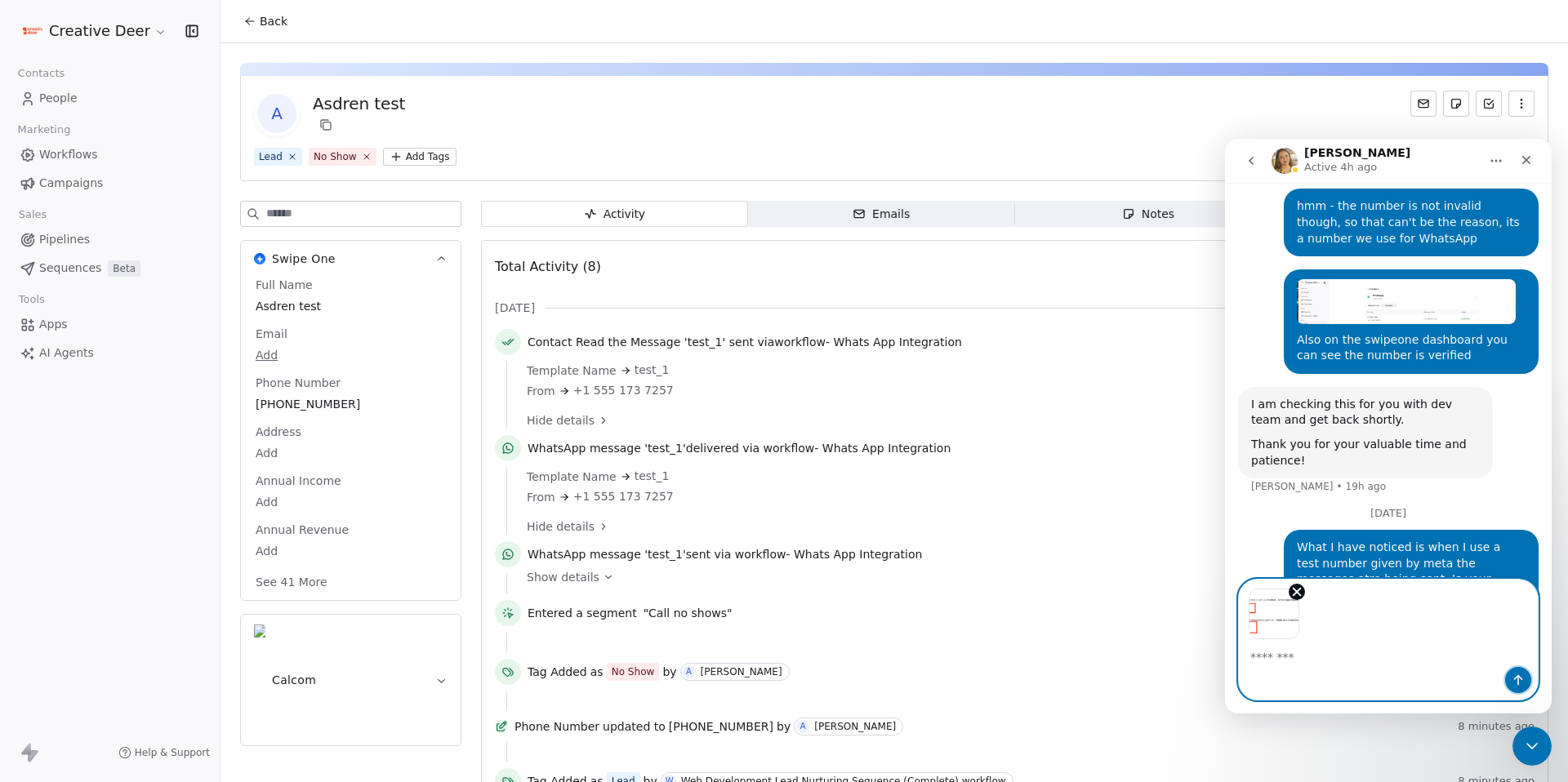
click at [1521, 687] on button "Send a message…" at bounding box center [1518, 680] width 26 height 26
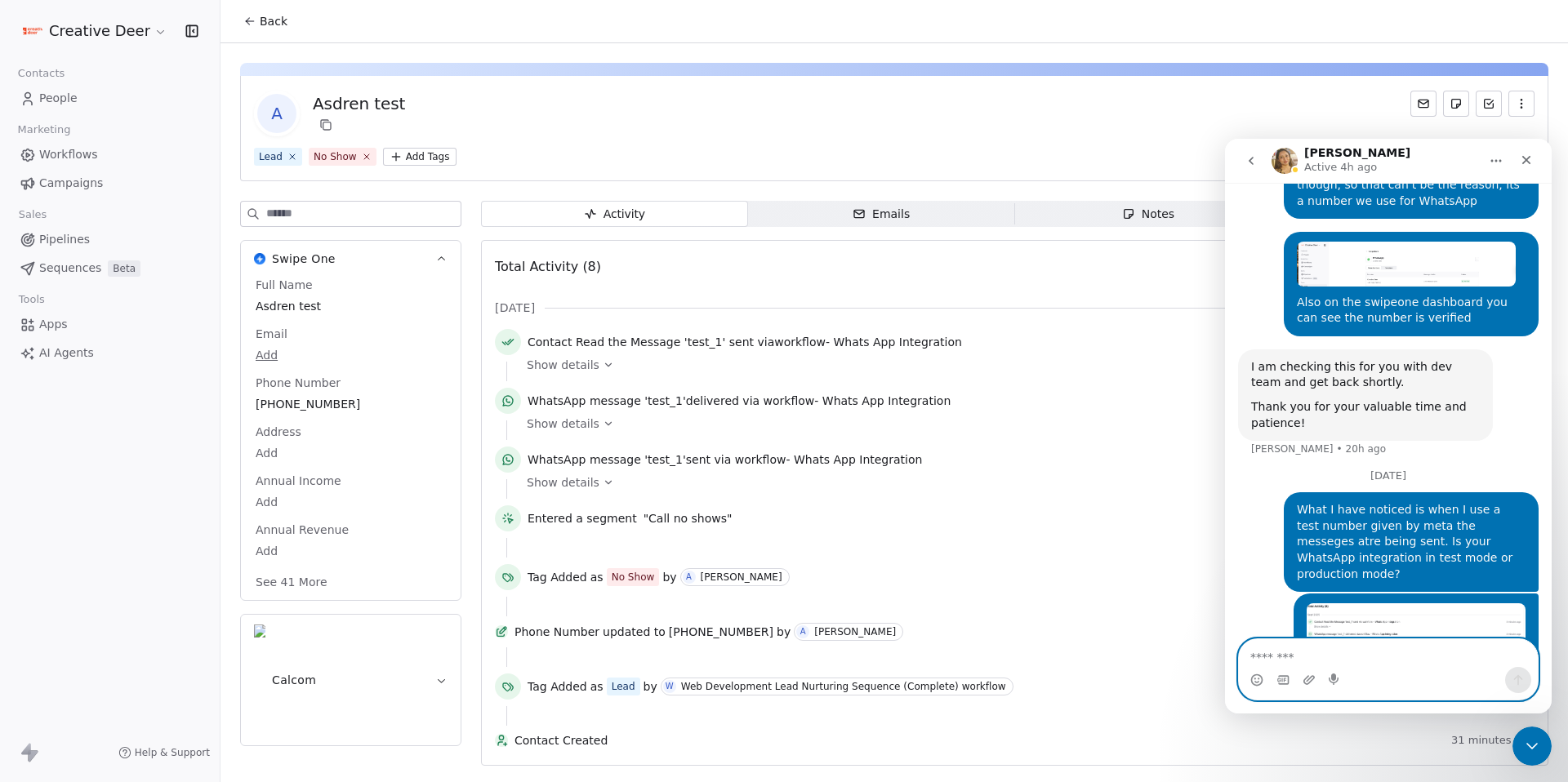
scroll to position [2301, 0]
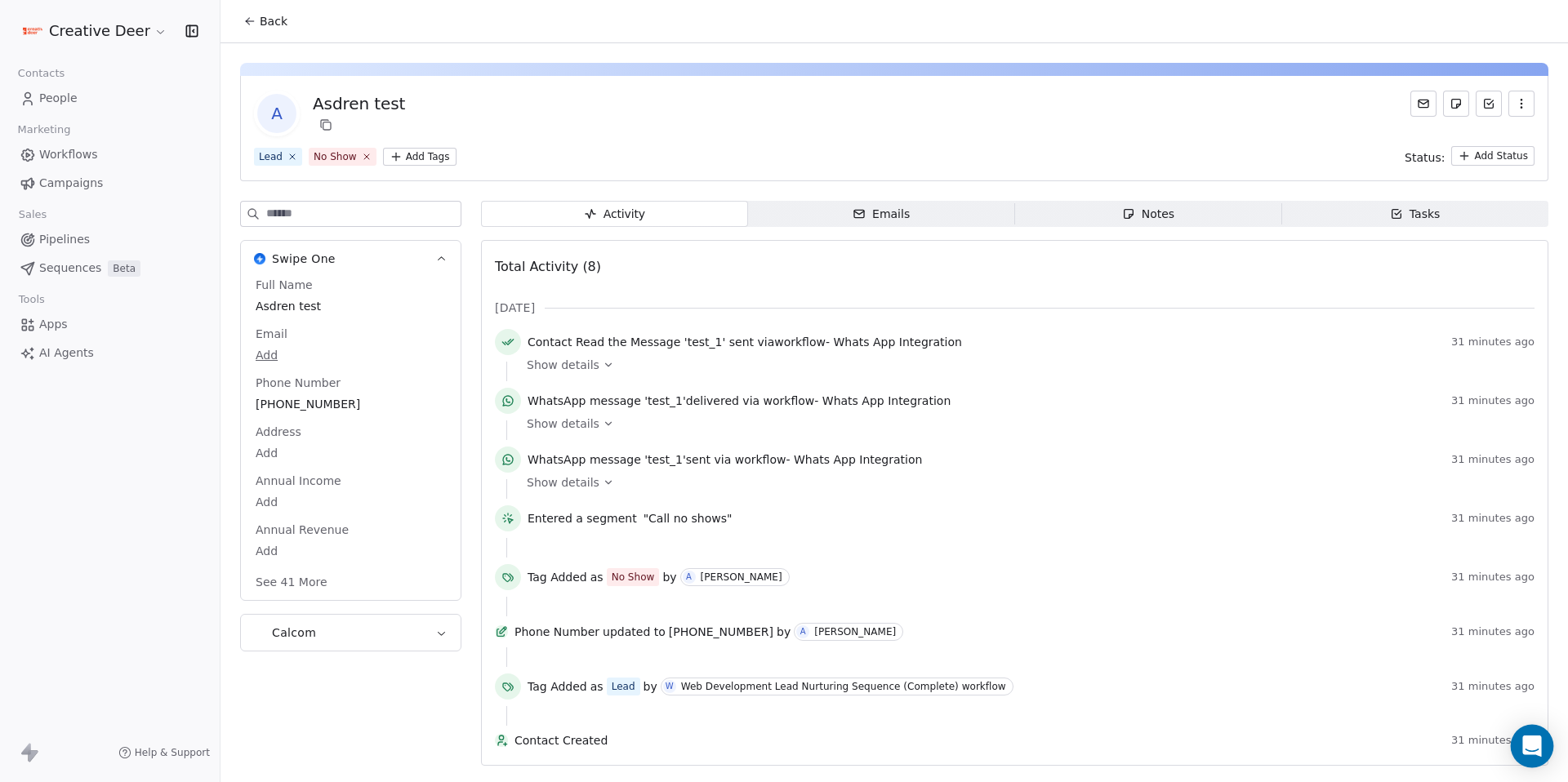
click at [1536, 730] on div "Open Intercom Messenger" at bounding box center [1532, 746] width 43 height 43
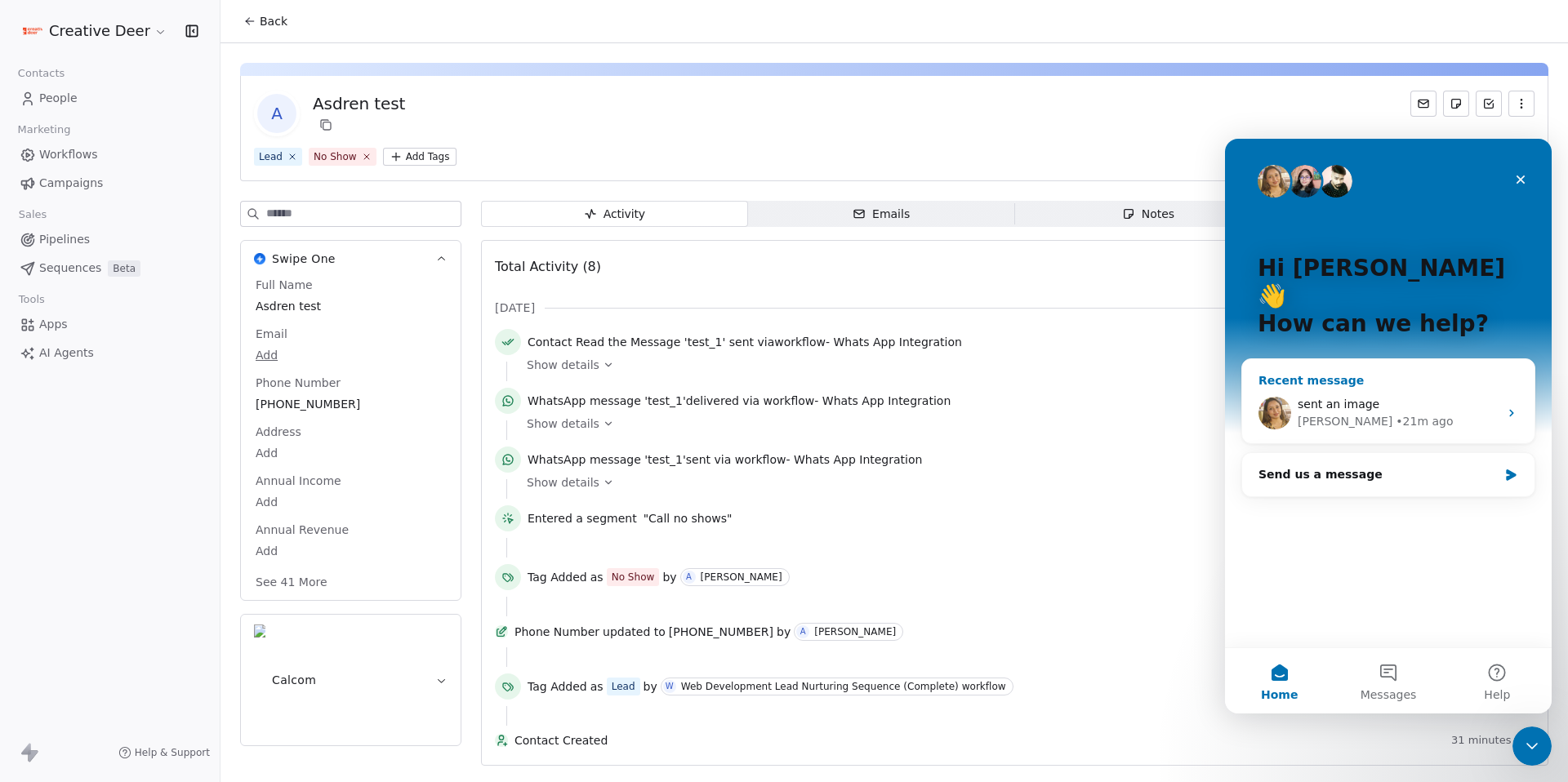
click at [1396, 413] on div "• 21m ago" at bounding box center [1424, 421] width 57 height 17
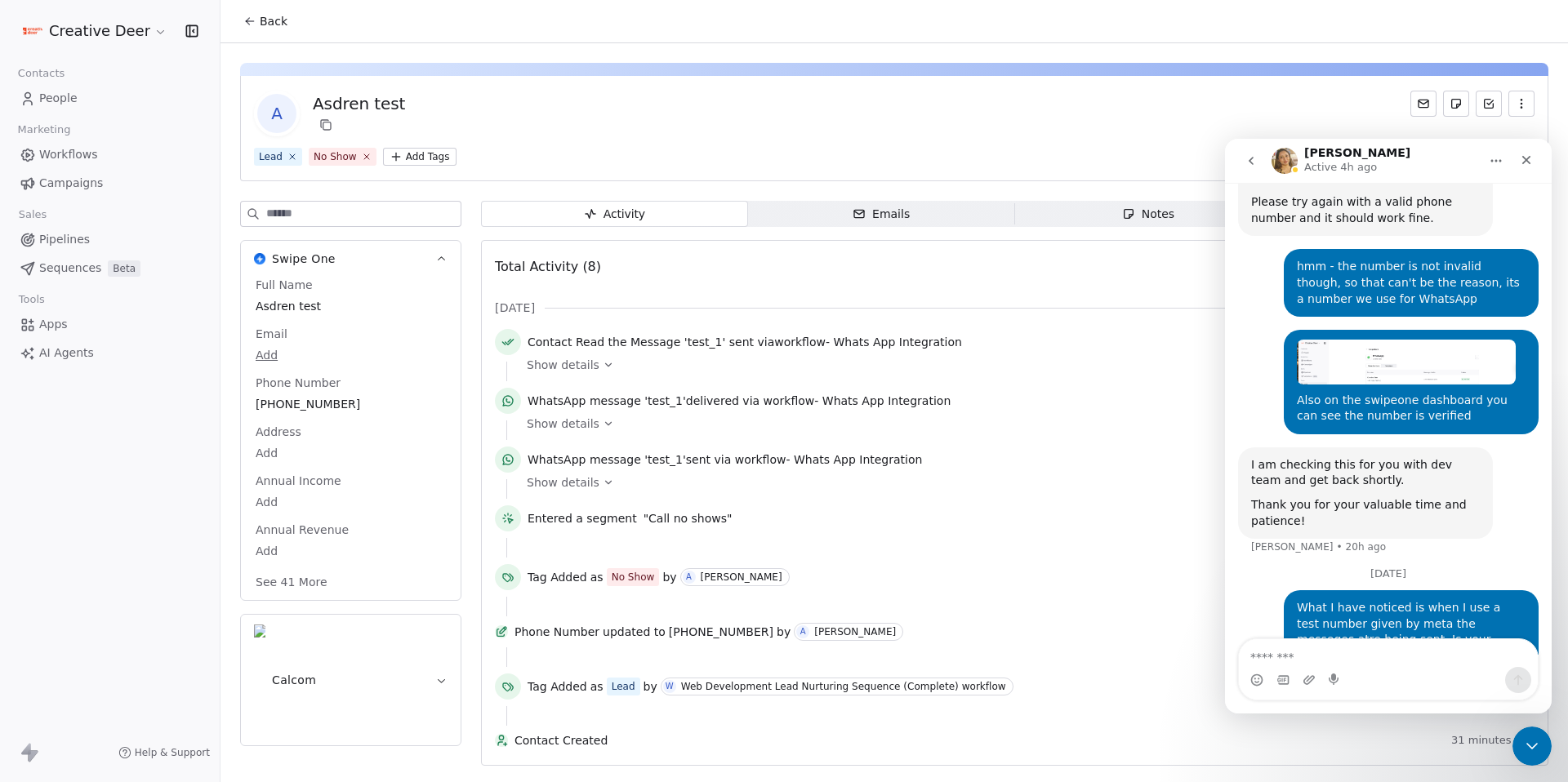
scroll to position [2169, 0]
